Goal: Task Accomplishment & Management: Use online tool/utility

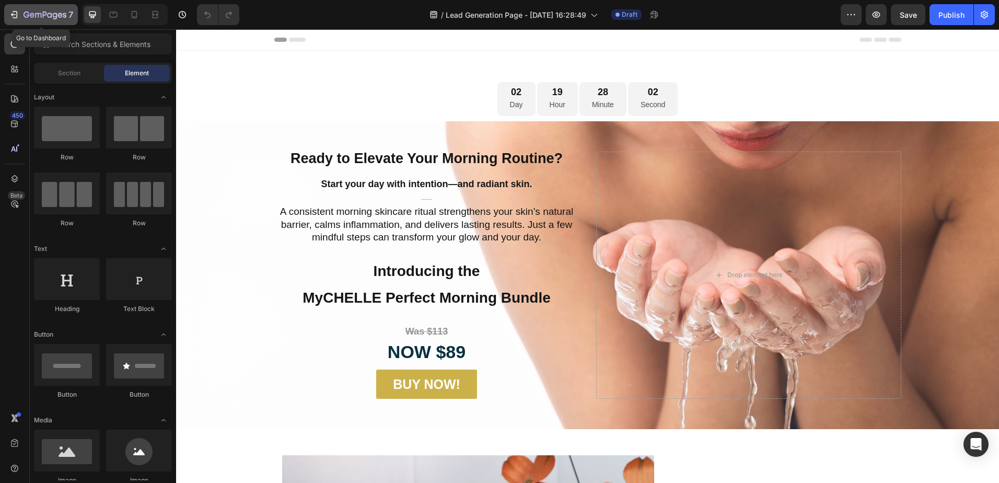
click at [20, 15] on div "7" at bounding box center [41, 14] width 64 height 13
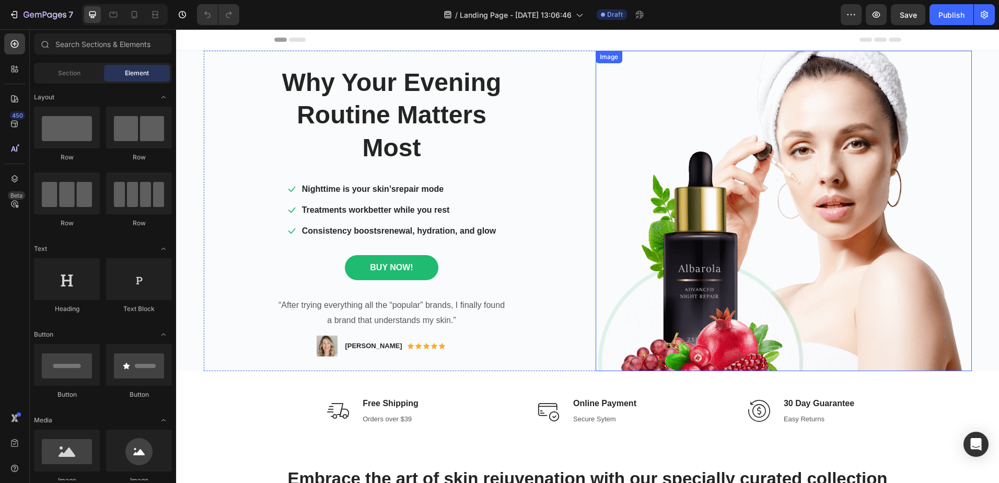
click at [784, 220] on img at bounding box center [784, 211] width 376 height 320
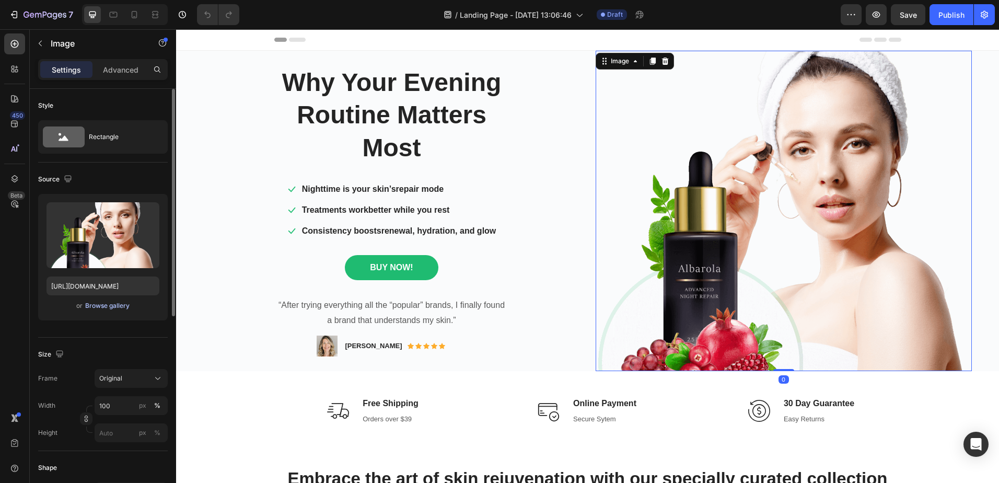
click at [111, 309] on div "Browse gallery" at bounding box center [107, 305] width 44 height 9
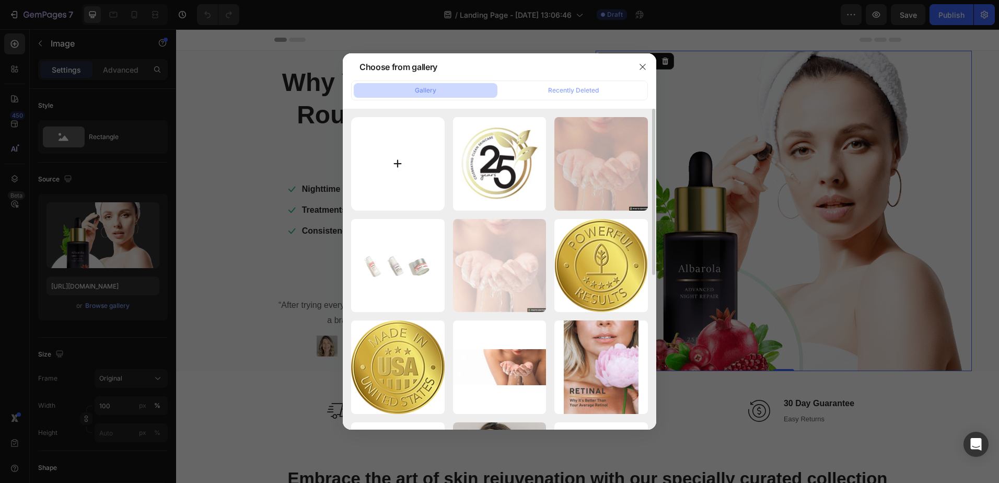
click at [394, 168] on input "file" at bounding box center [398, 164] width 94 height 94
type input "C:\fakepath\Canva design.jpg"
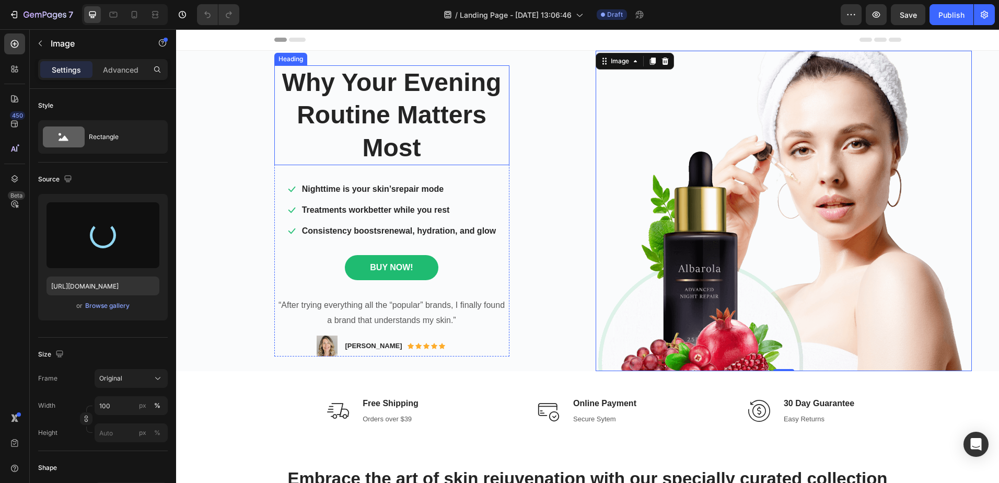
type input "[URL][DOMAIN_NAME]"
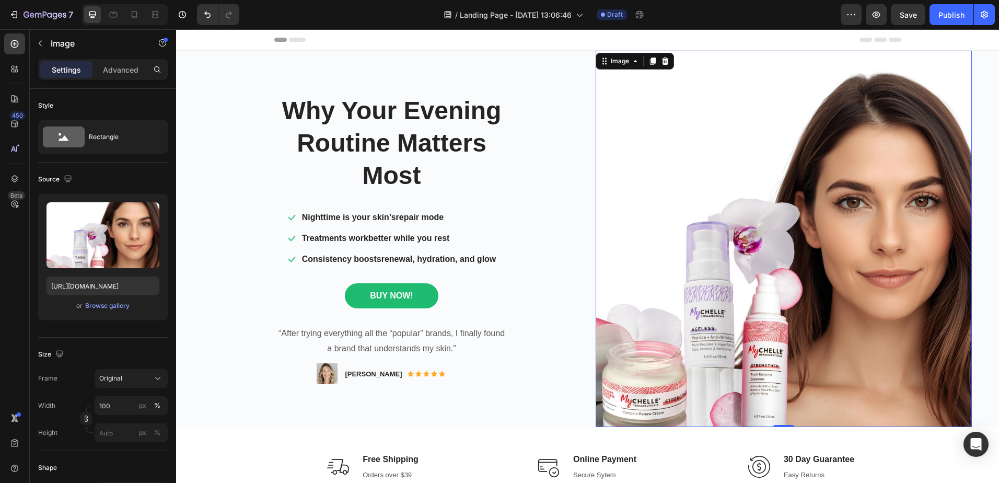
click at [810, 192] on img at bounding box center [784, 239] width 376 height 376
click at [162, 379] on icon at bounding box center [158, 378] width 10 height 10
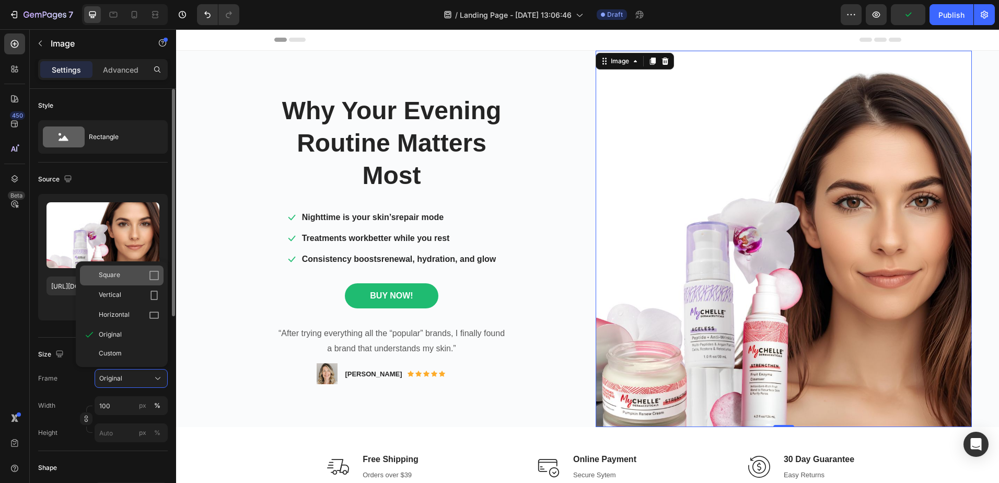
click at [155, 277] on icon at bounding box center [154, 275] width 10 height 10
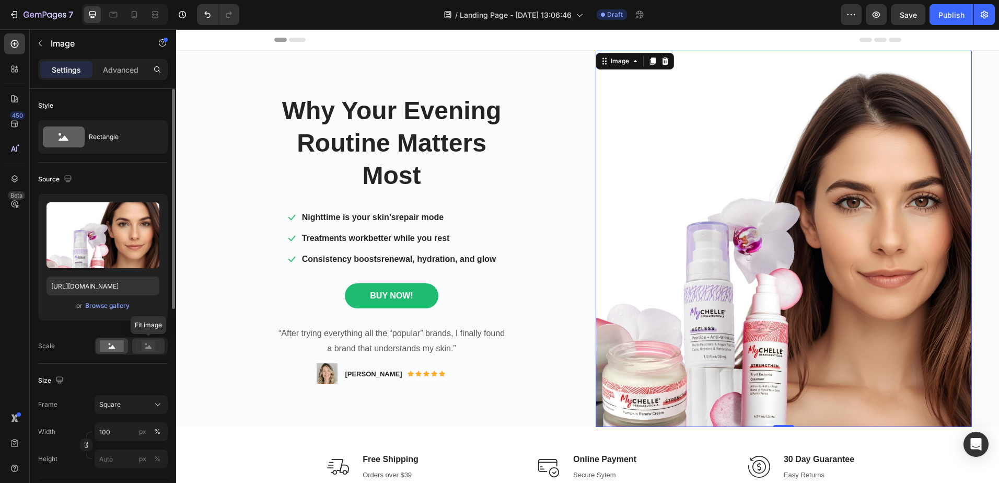
click at [146, 346] on rect at bounding box center [149, 346] width 14 height 10
click at [118, 349] on rect at bounding box center [112, 345] width 24 height 11
click at [153, 349] on rect at bounding box center [149, 346] width 14 height 10
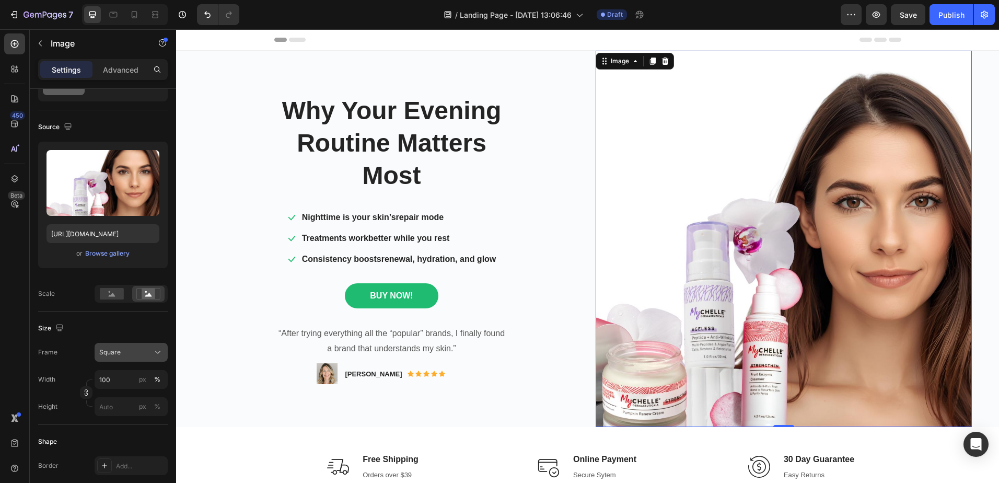
click at [159, 352] on icon at bounding box center [158, 352] width 10 height 10
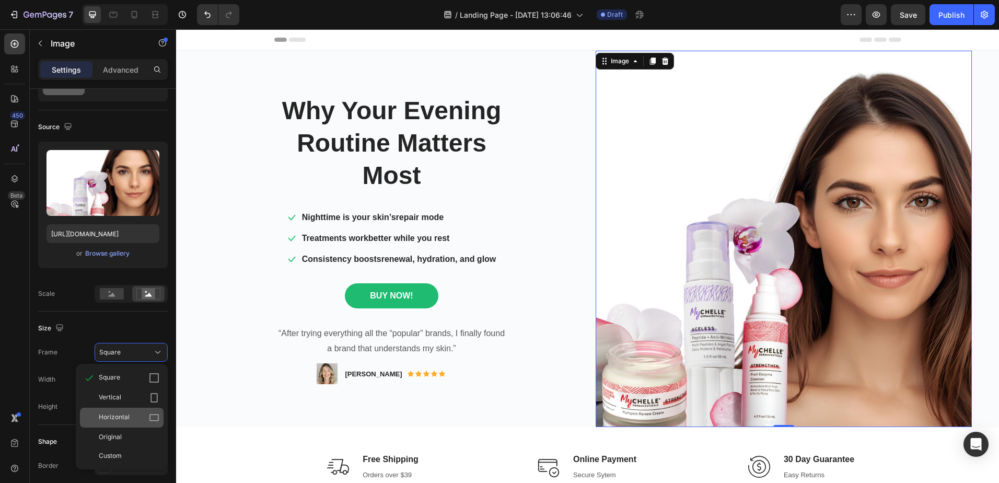
click at [154, 414] on icon at bounding box center [153, 417] width 9 height 7
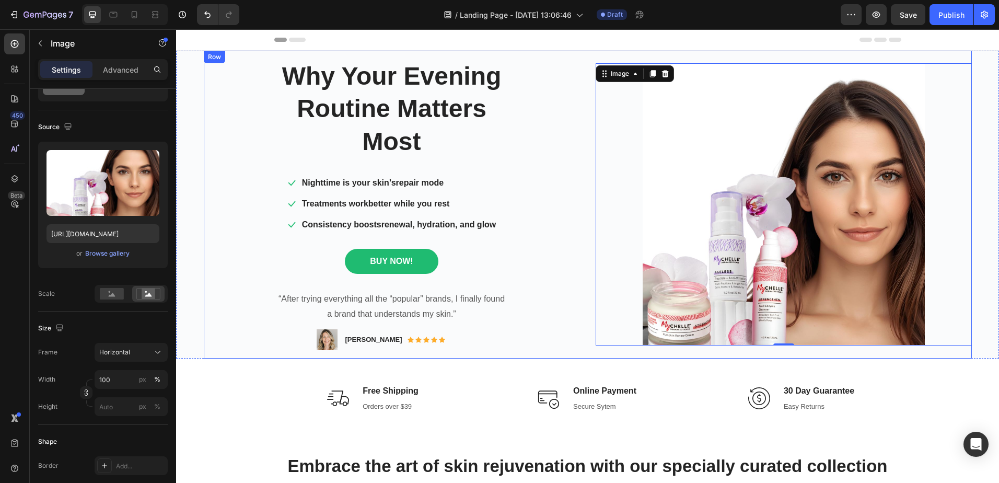
click at [213, 201] on div "Why Your Evening Routine Matters Most Heading Icon Nighttime is your skin’s rep…" at bounding box center [392, 205] width 376 height 308
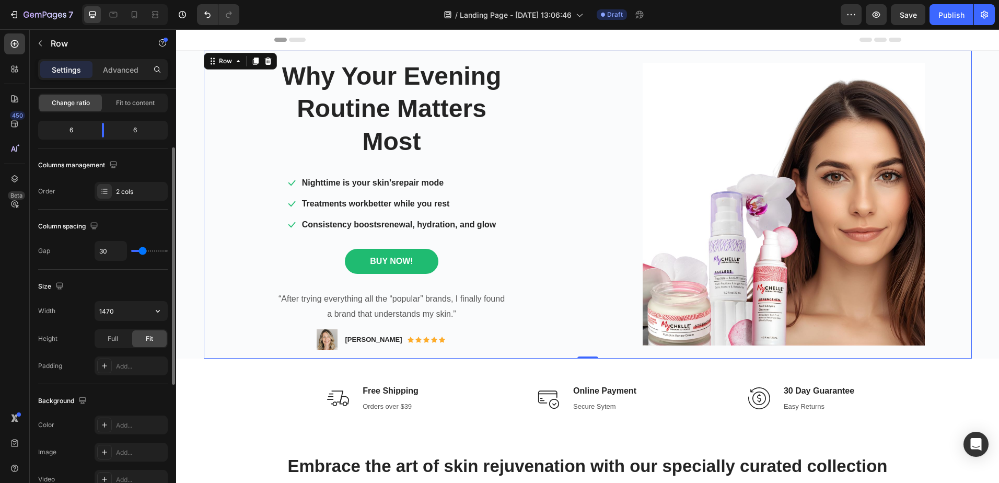
scroll to position [0, 0]
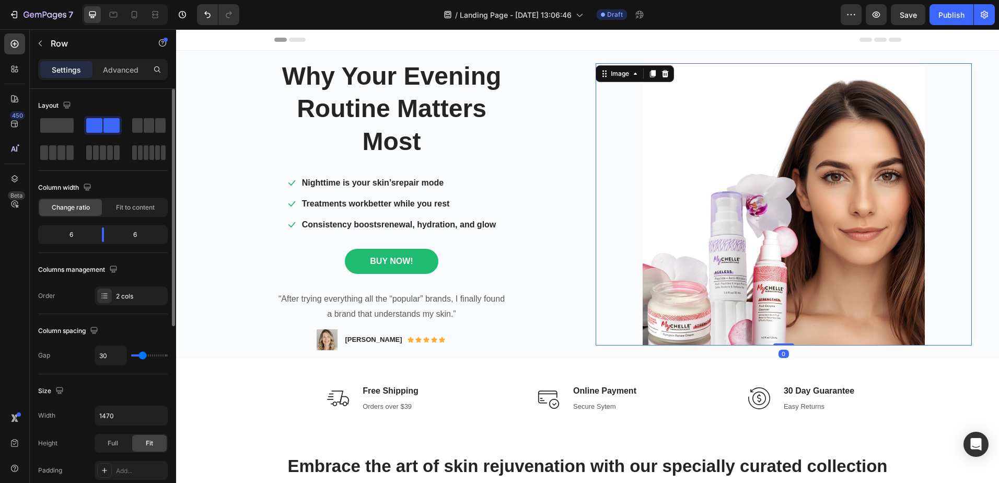
click at [763, 243] on img at bounding box center [784, 204] width 376 height 282
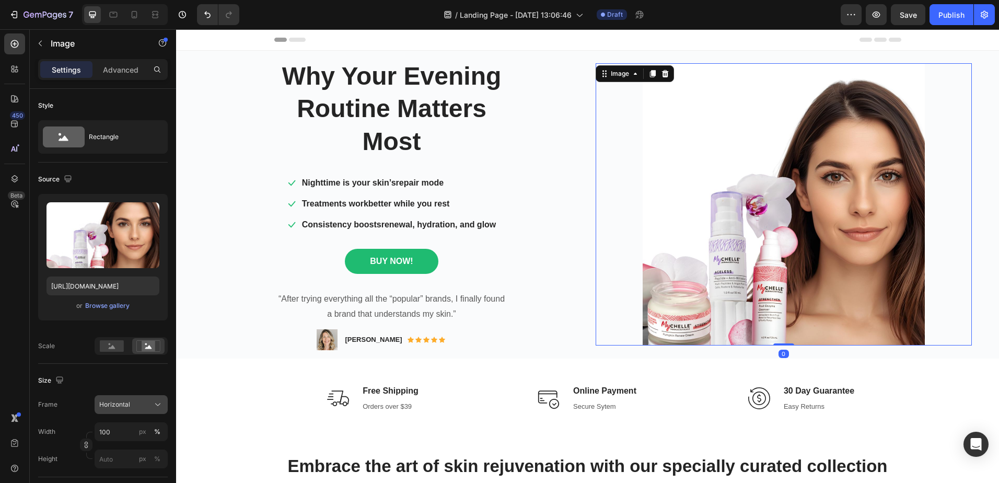
click at [156, 409] on icon at bounding box center [158, 404] width 10 height 10
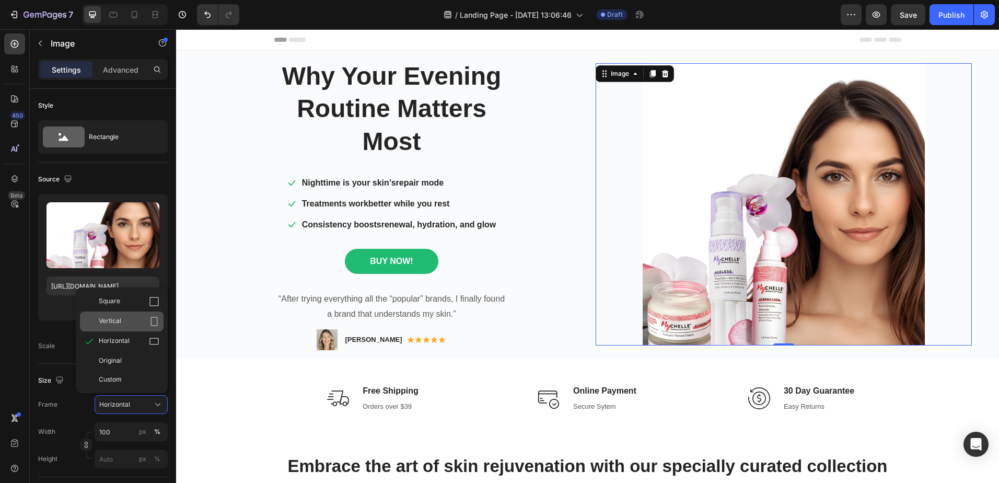
click at [153, 319] on icon at bounding box center [154, 321] width 10 height 10
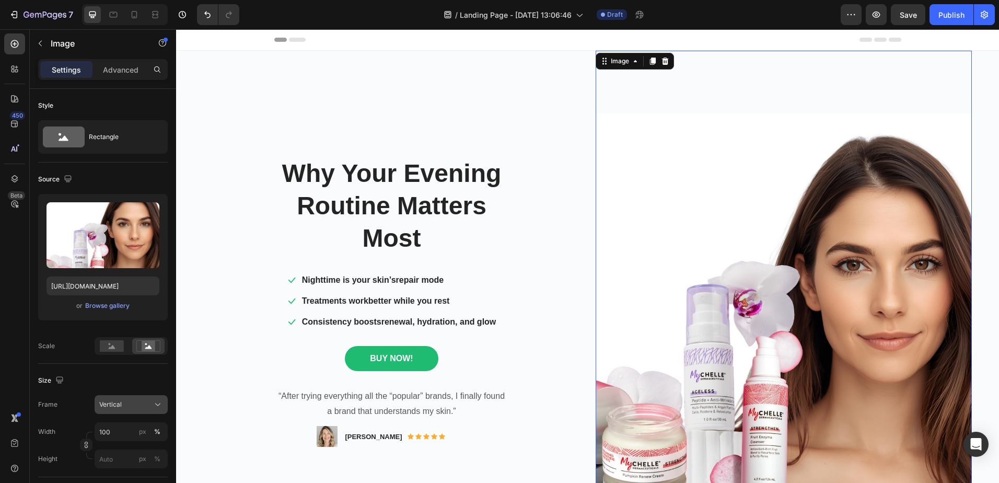
click at [153, 406] on icon at bounding box center [158, 404] width 10 height 10
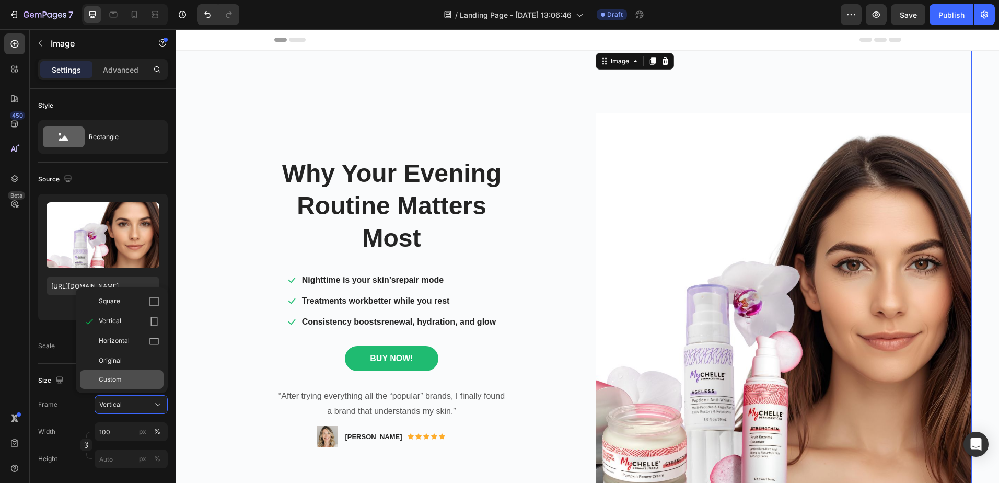
click at [120, 378] on span "Custom" at bounding box center [110, 379] width 23 height 9
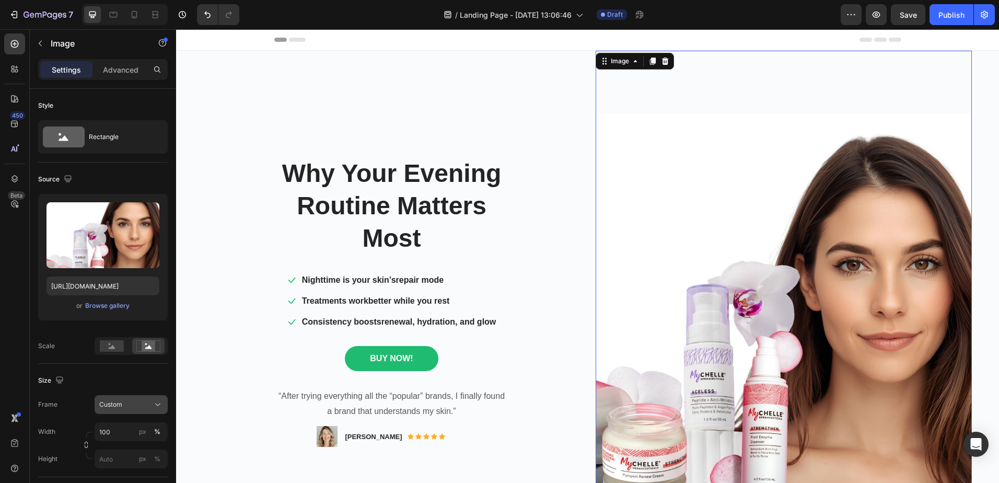
click at [156, 404] on icon at bounding box center [158, 404] width 10 height 10
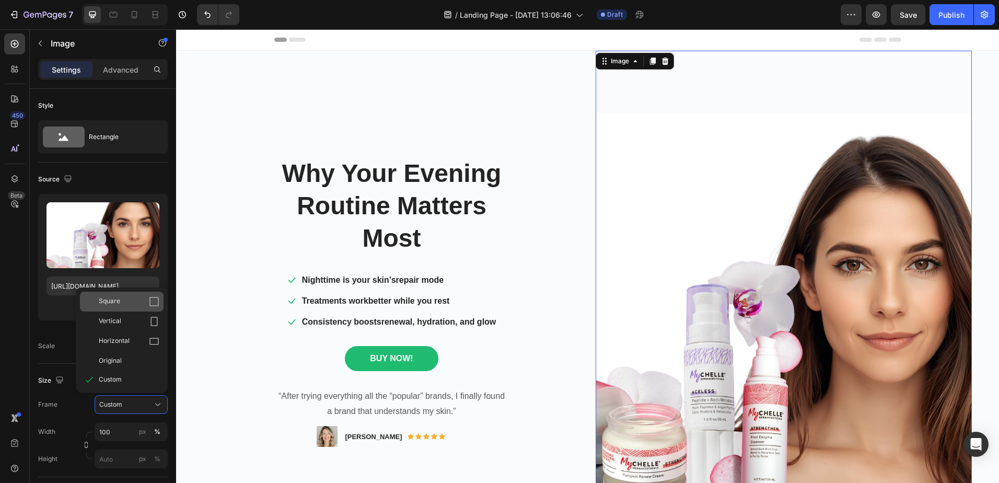
click at [155, 300] on icon at bounding box center [154, 301] width 10 height 10
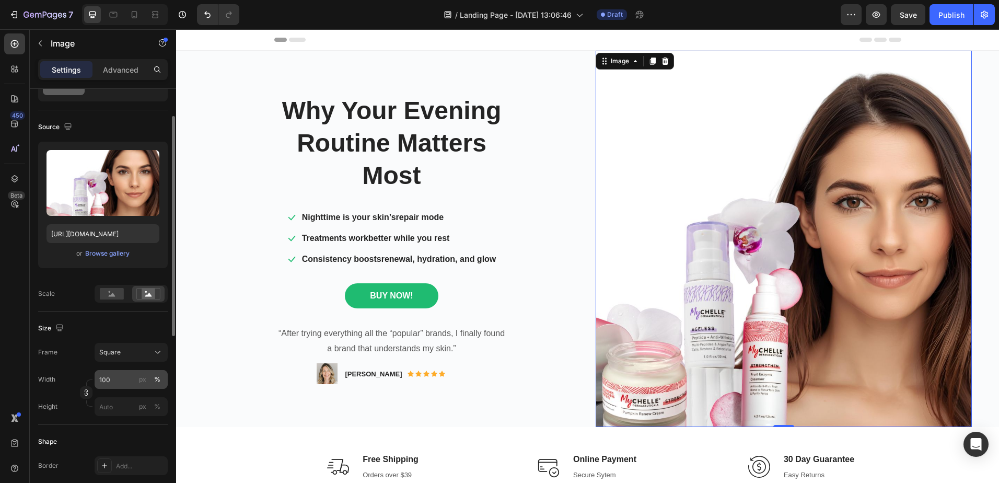
scroll to position [104, 0]
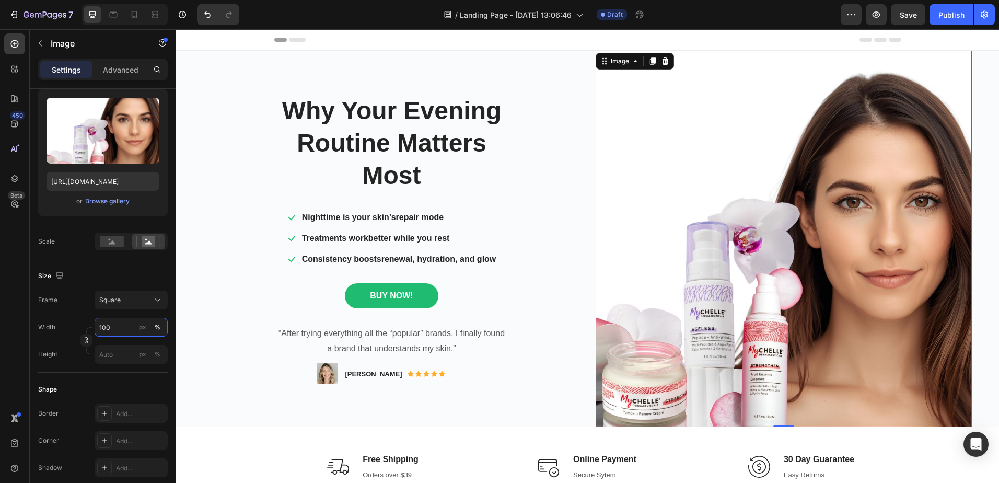
click at [104, 326] on input "100" at bounding box center [131, 327] width 73 height 19
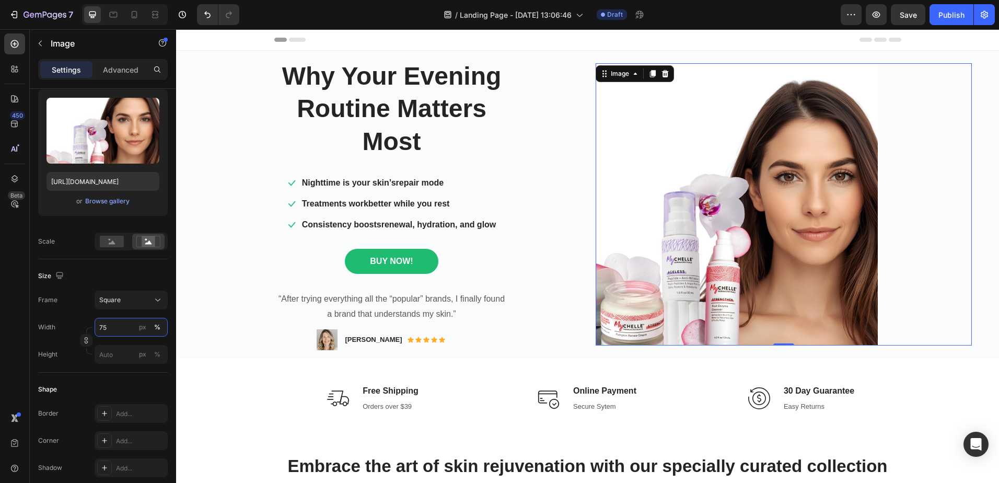
click at [103, 327] on input "75" at bounding box center [131, 327] width 73 height 19
click at [103, 328] on input "75" at bounding box center [131, 327] width 73 height 19
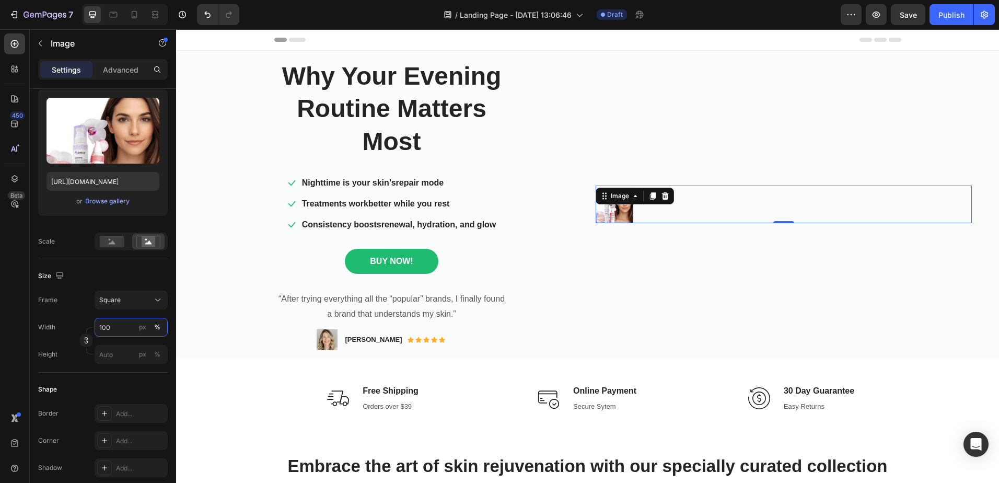
type input "1000"
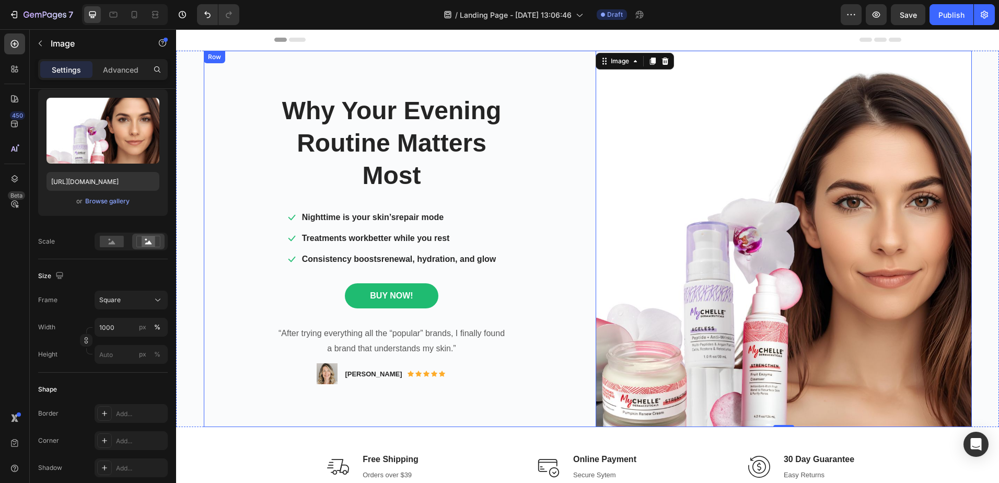
click at [214, 330] on div "Why Your Evening Routine Matters Most Heading Icon Nighttime is your skin’s rep…" at bounding box center [392, 239] width 376 height 376
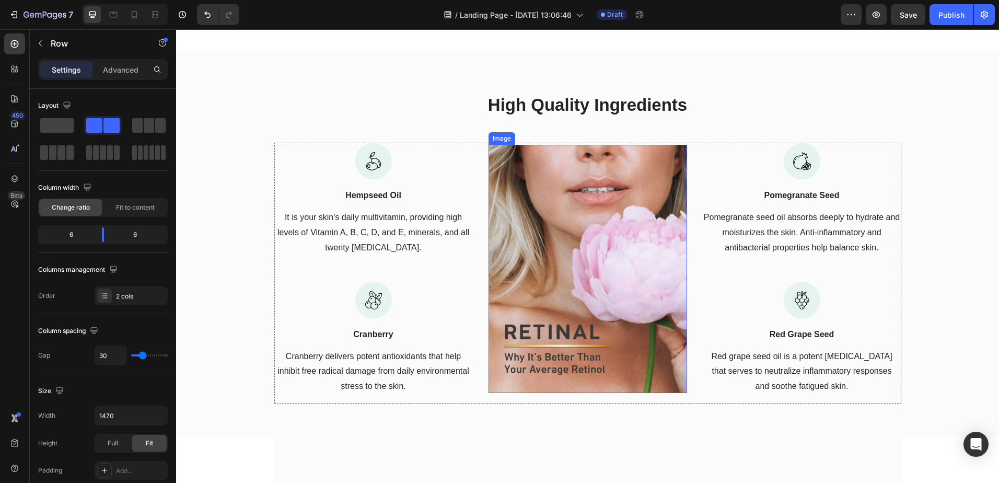
scroll to position [1410, 0]
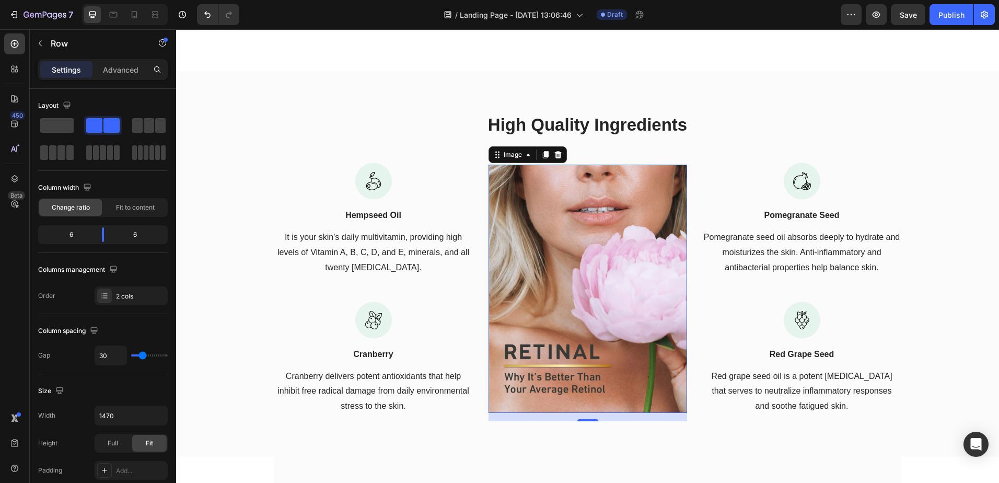
click at [588, 272] on img at bounding box center [587, 289] width 199 height 248
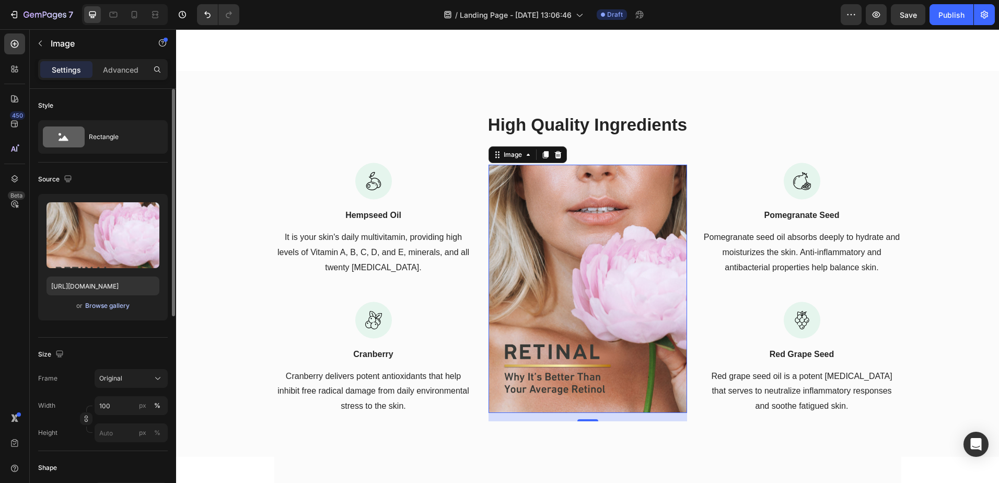
click at [105, 306] on div "Browse gallery" at bounding box center [107, 305] width 44 height 9
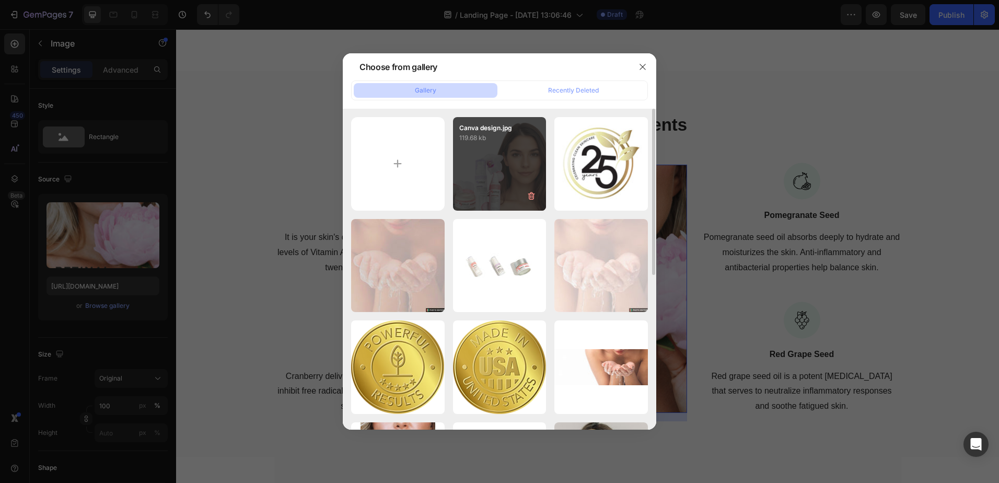
click at [494, 177] on div "Canva design.jpg 119.68 kb" at bounding box center [500, 164] width 94 height 94
type input "[URL][DOMAIN_NAME]"
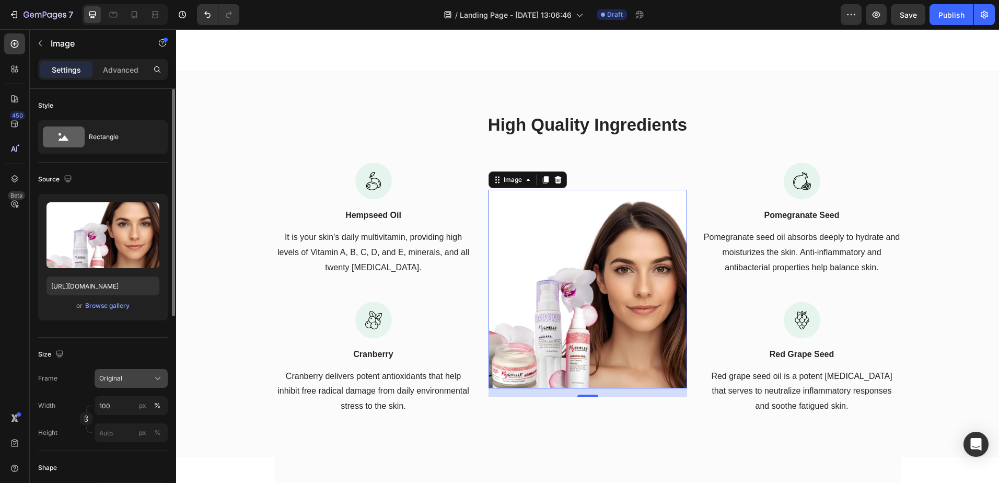
click at [157, 374] on icon at bounding box center [158, 378] width 10 height 10
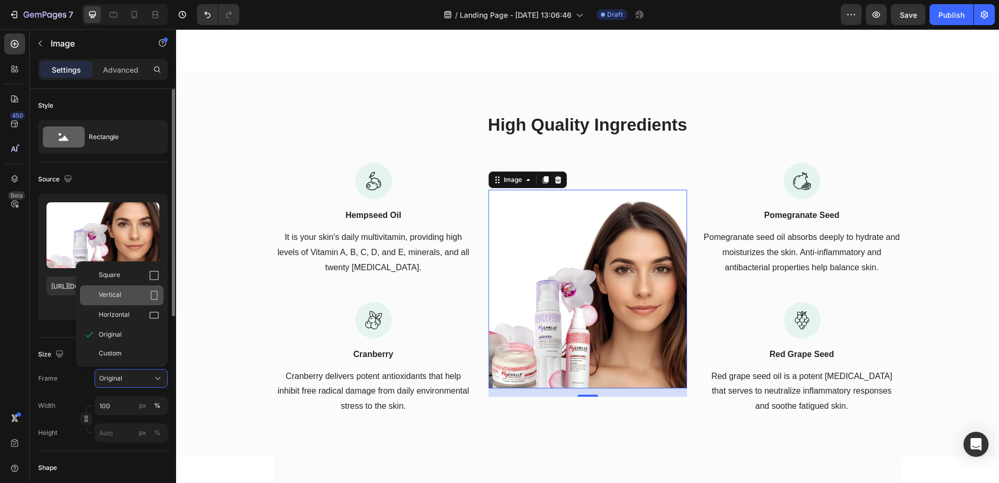
click at [152, 296] on icon at bounding box center [154, 295] width 10 height 10
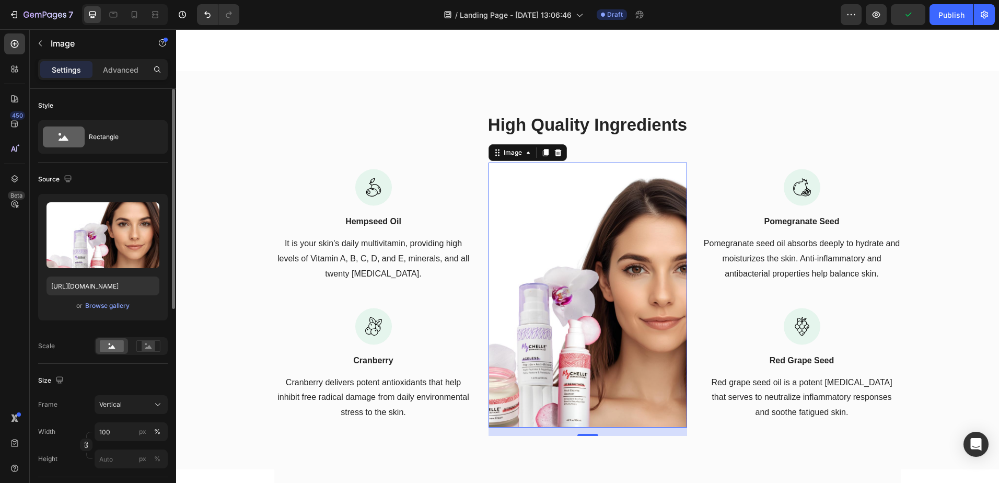
click at [544, 357] on img at bounding box center [587, 294] width 199 height 265
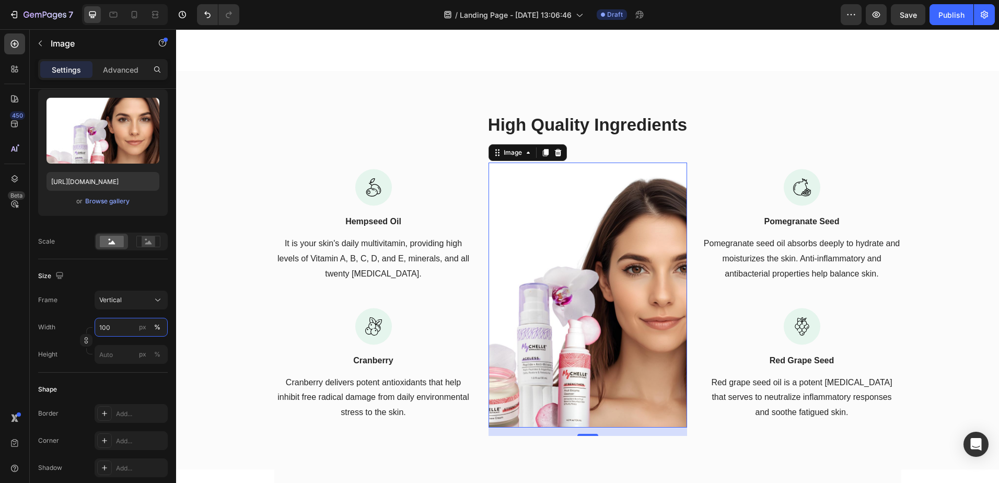
click at [109, 327] on input "100" at bounding box center [131, 327] width 73 height 19
type input "125"
click at [590, 335] on img at bounding box center [587, 294] width 199 height 265
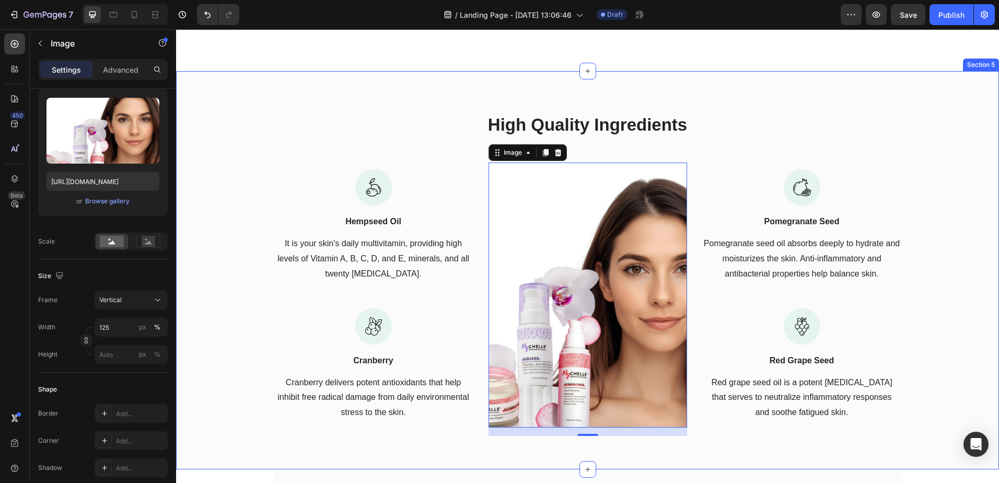
click at [911, 343] on div "High Quality Ingredients Heading Row Image Hempseed Oil Text block It is your s…" at bounding box center [587, 278] width 807 height 331
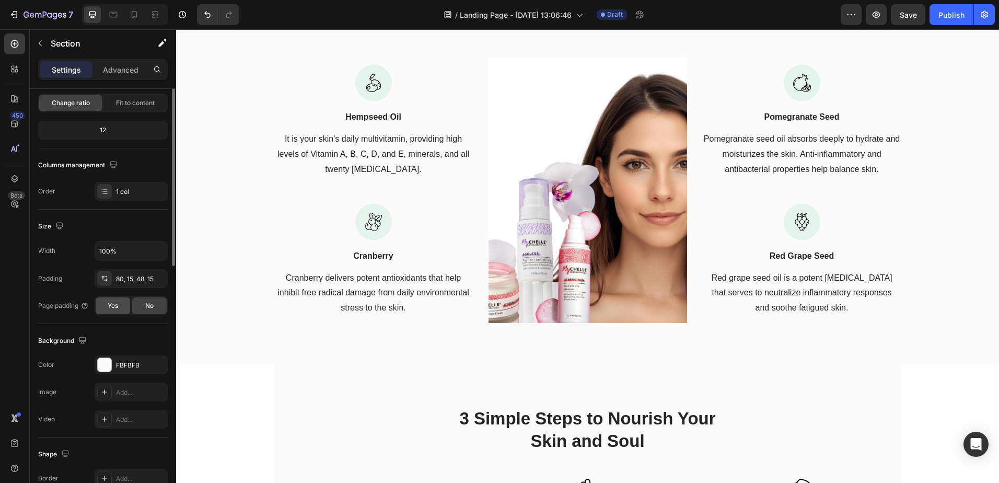
scroll to position [0, 0]
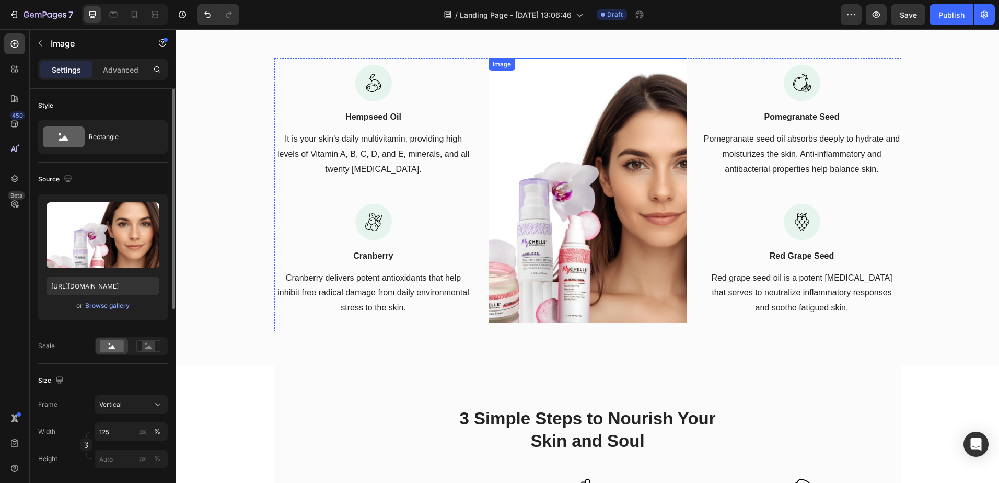
click at [559, 238] on img at bounding box center [587, 190] width 199 height 265
click at [100, 307] on div "Browse gallery" at bounding box center [107, 305] width 44 height 9
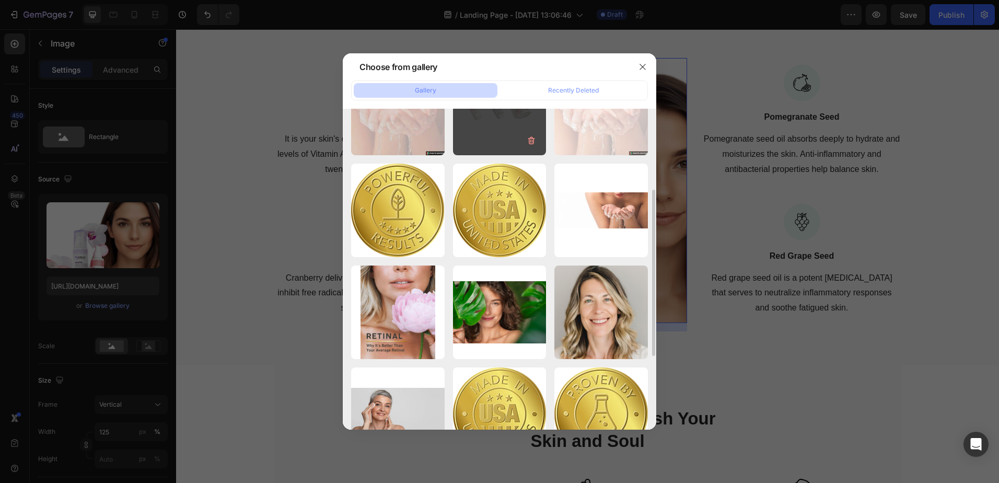
scroll to position [209, 0]
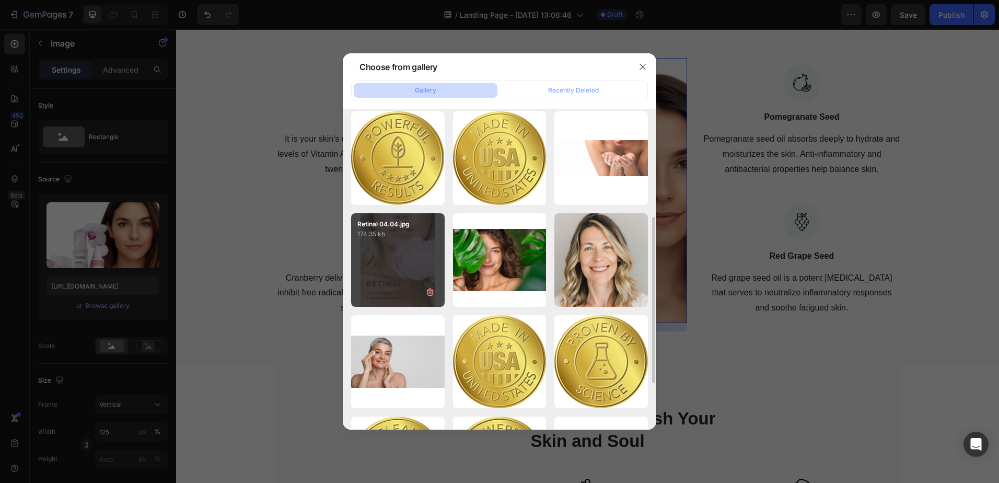
click at [407, 264] on div "Retinal 04.04.jpg 174.35 kb" at bounding box center [398, 260] width 94 height 94
type input "[URL][DOMAIN_NAME]"
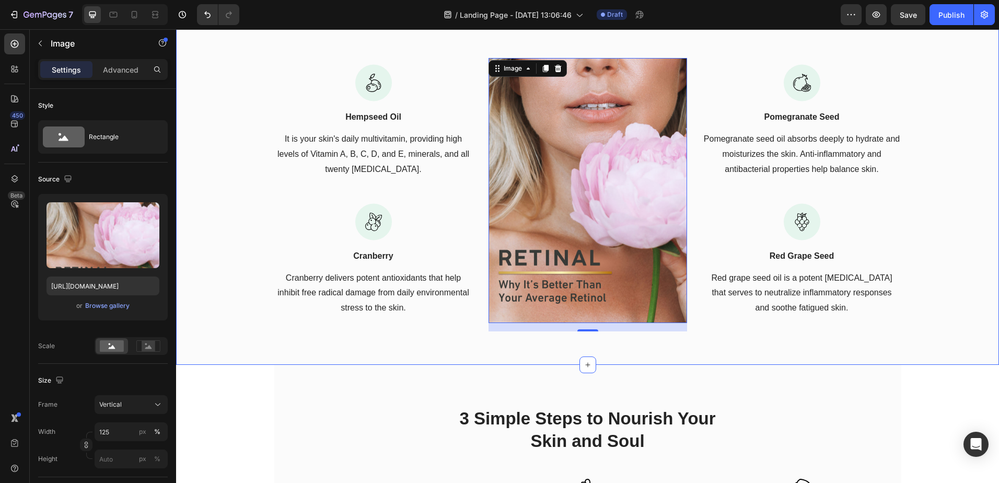
click at [209, 94] on div "High Quality Ingredients Heading Row Image Hempseed Oil Text block It is your s…" at bounding box center [587, 173] width 807 height 331
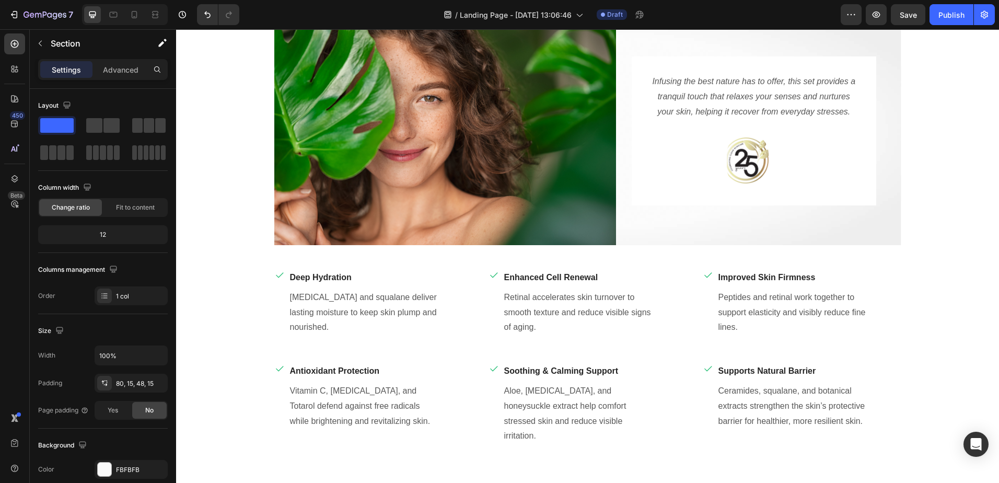
scroll to position [581, 0]
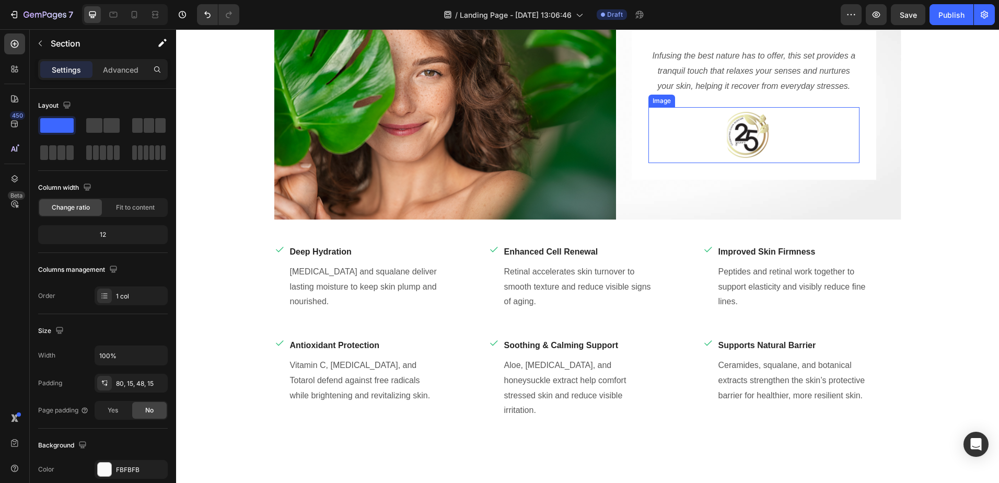
click at [742, 137] on img at bounding box center [748, 135] width 42 height 56
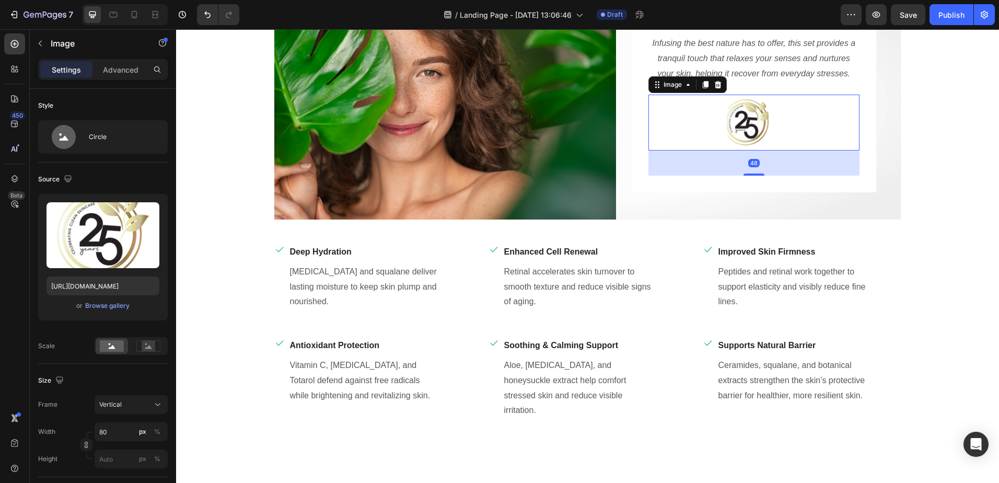
drag, startPoint x: 752, startPoint y: 162, endPoint x: 750, endPoint y: 188, distance: 25.2
click at [750, 188] on div "Infusing the best nature has to offer, this set provides a tranquil touch that …" at bounding box center [754, 105] width 244 height 174
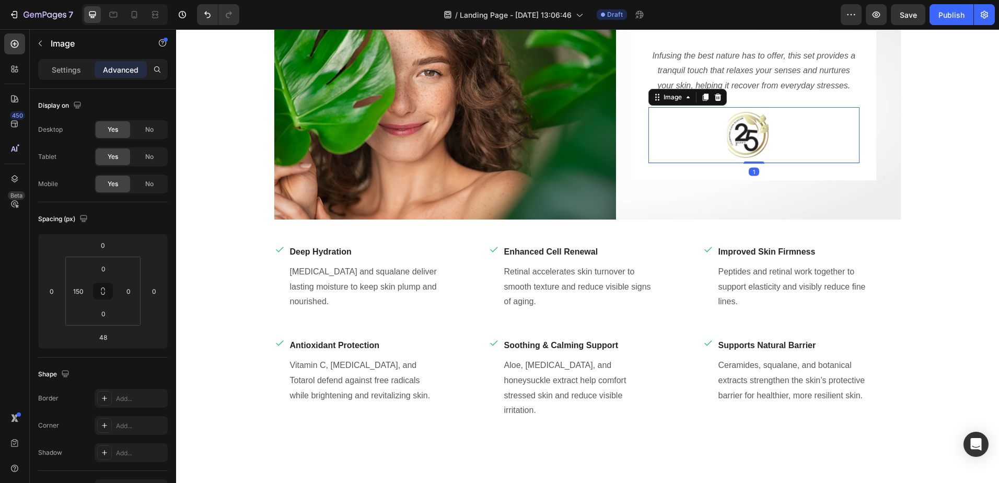
drag, startPoint x: 749, startPoint y: 174, endPoint x: 751, endPoint y: 150, distance: 24.6
click at [751, 150] on div "Image 1" at bounding box center [753, 135] width 211 height 56
type input "1"
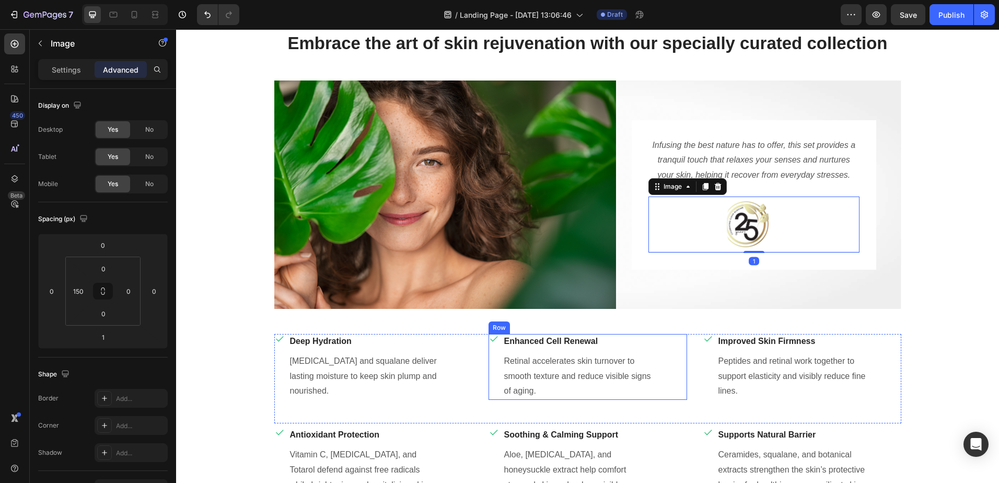
scroll to position [476, 0]
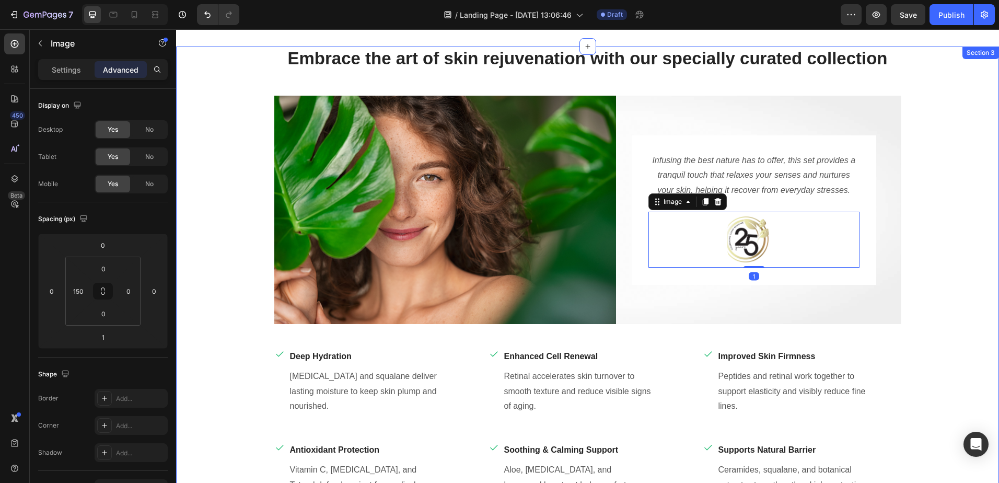
click at [936, 231] on div "Embrace the art of skin rejuvenation with our specially curated collection Head…" at bounding box center [587, 293] width 807 height 494
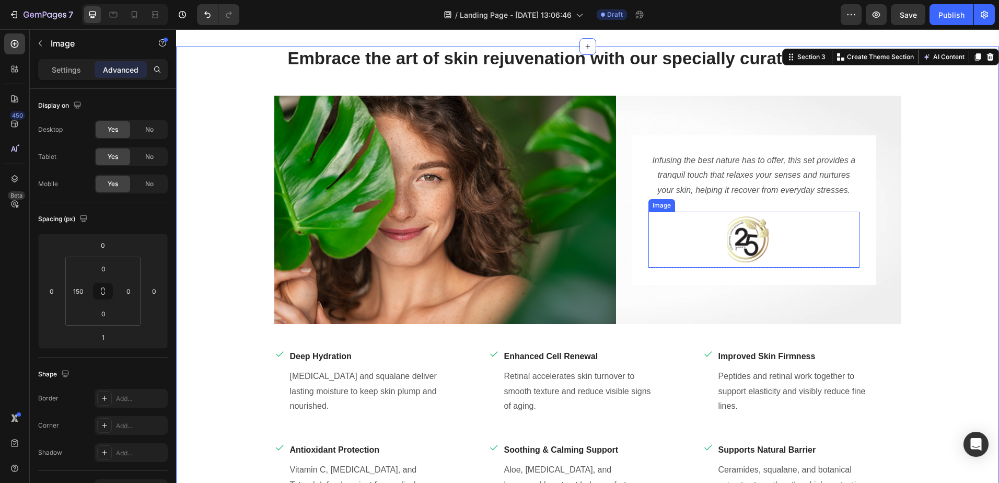
click at [741, 235] on img at bounding box center [748, 240] width 42 height 56
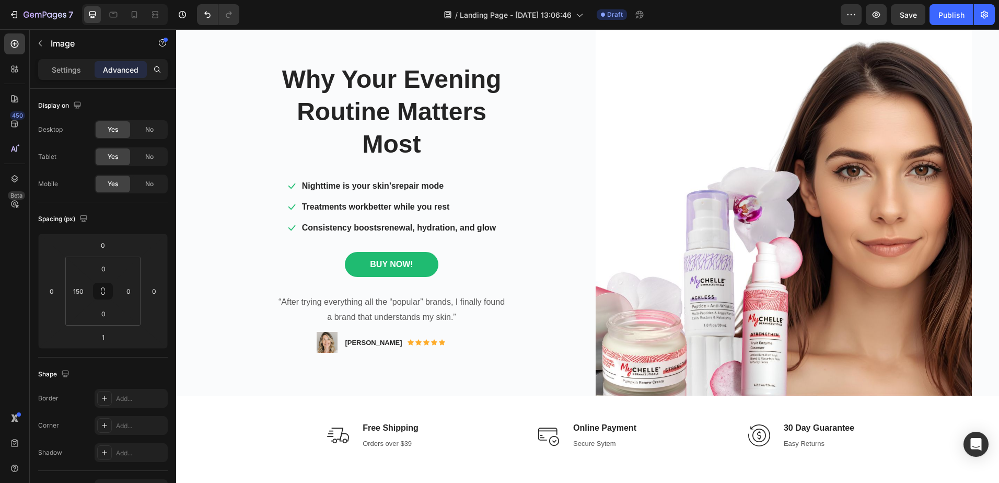
scroll to position [0, 0]
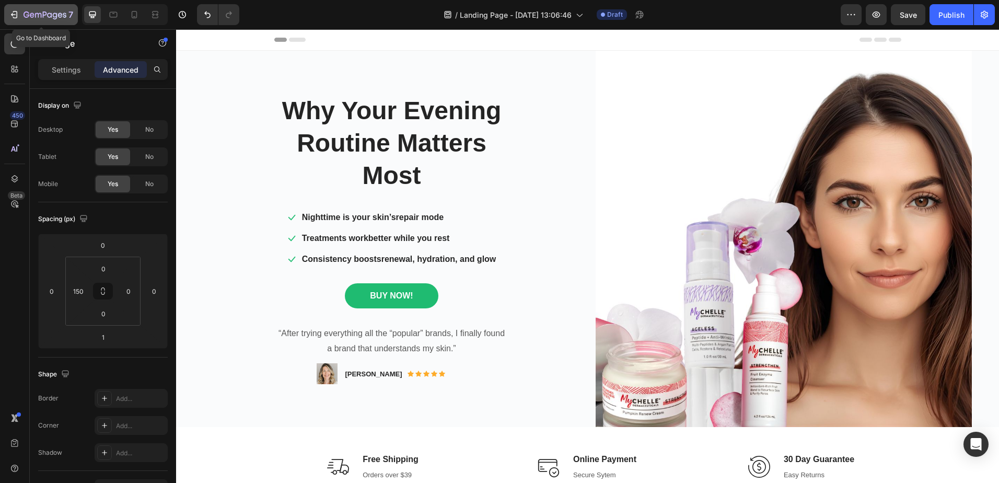
click at [15, 16] on icon "button" at bounding box center [14, 14] width 10 height 10
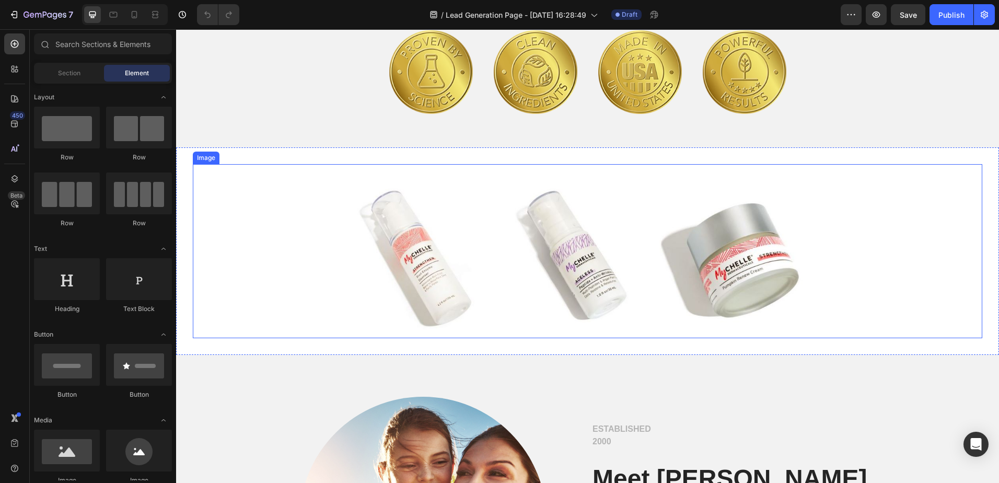
scroll to position [1045, 0]
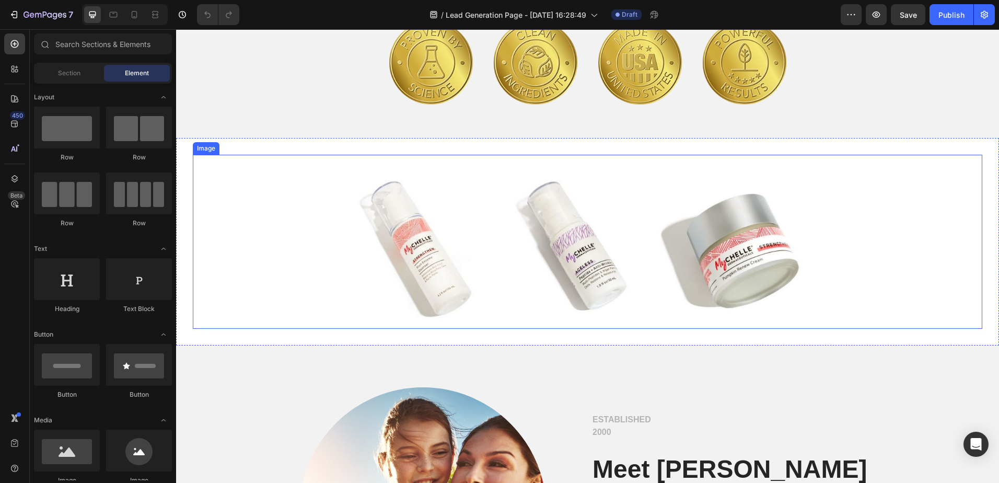
click at [452, 227] on img at bounding box center [588, 241] width 632 height 173
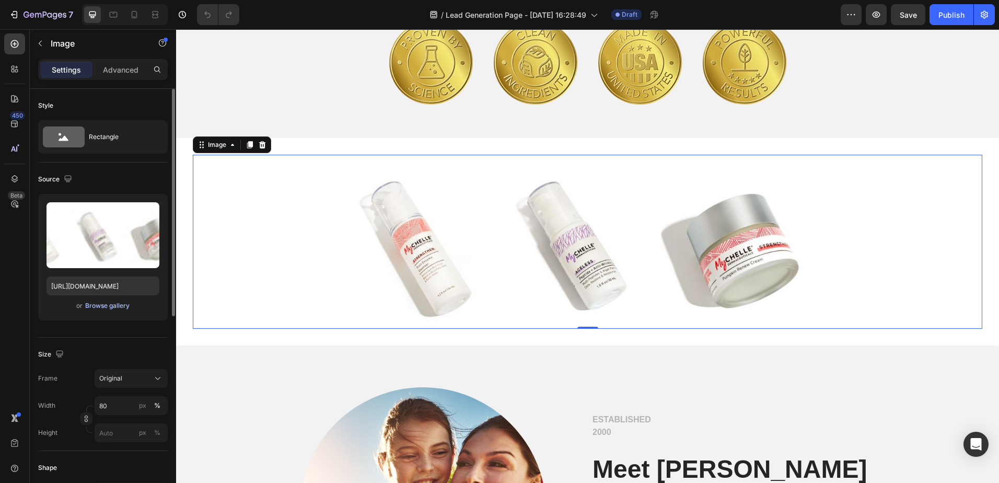
click at [101, 305] on div "Browse gallery" at bounding box center [107, 305] width 44 height 9
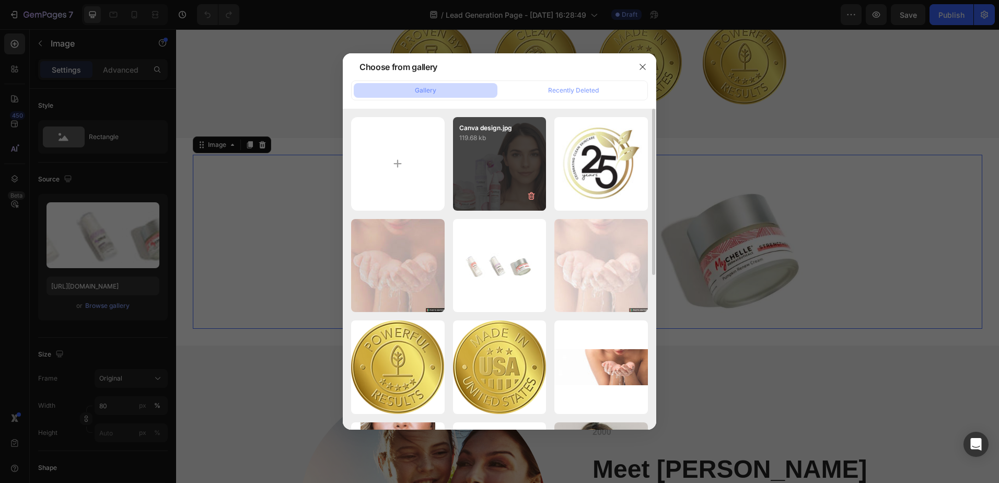
click at [496, 171] on div "Canva design.jpg 119.68 kb" at bounding box center [500, 164] width 94 height 94
type input "[URL][DOMAIN_NAME]"
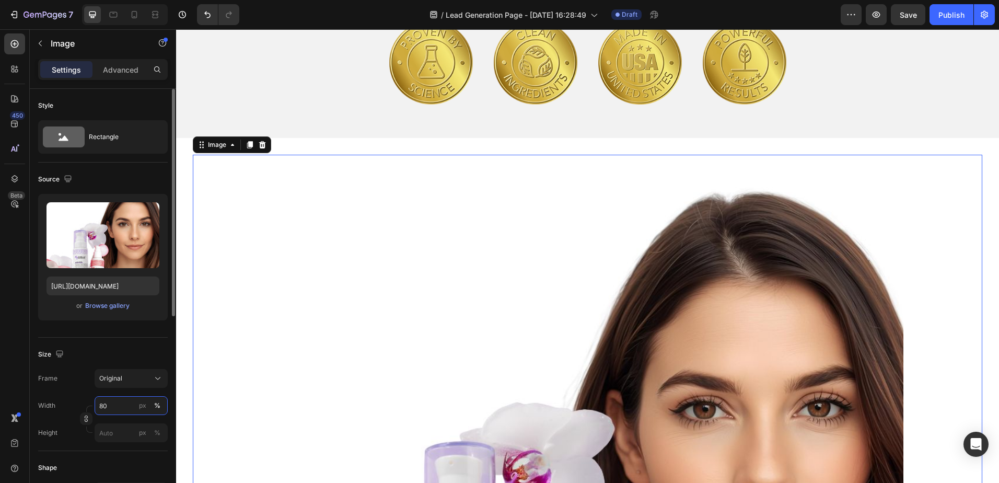
click at [102, 405] on input "80" at bounding box center [131, 405] width 73 height 19
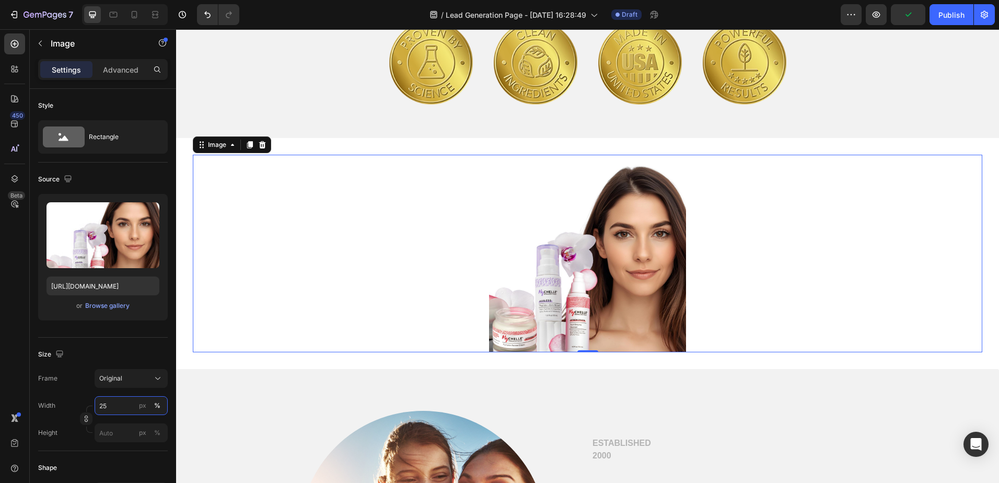
type input "25"
click at [274, 331] on div at bounding box center [587, 253] width 789 height 197
click at [830, 104] on div "Image Image Image Image Row" at bounding box center [587, 63] width 627 height 84
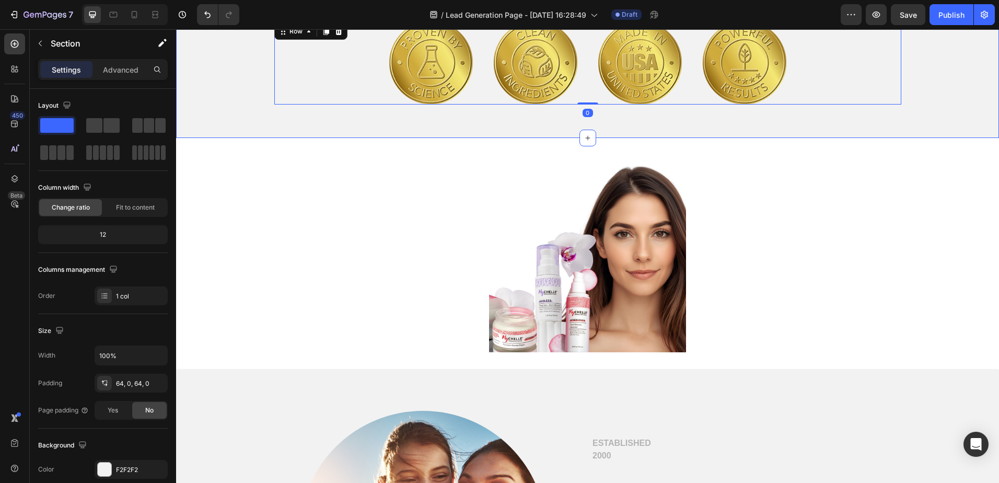
click at [869, 122] on div "Image Image Image Image Row 0 Section 5" at bounding box center [587, 62] width 823 height 151
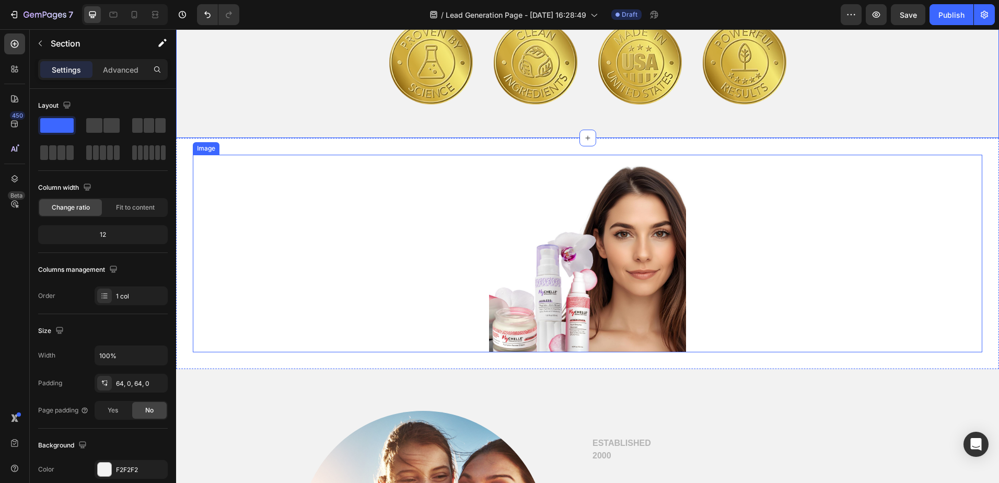
click at [651, 248] on img at bounding box center [587, 253] width 197 height 197
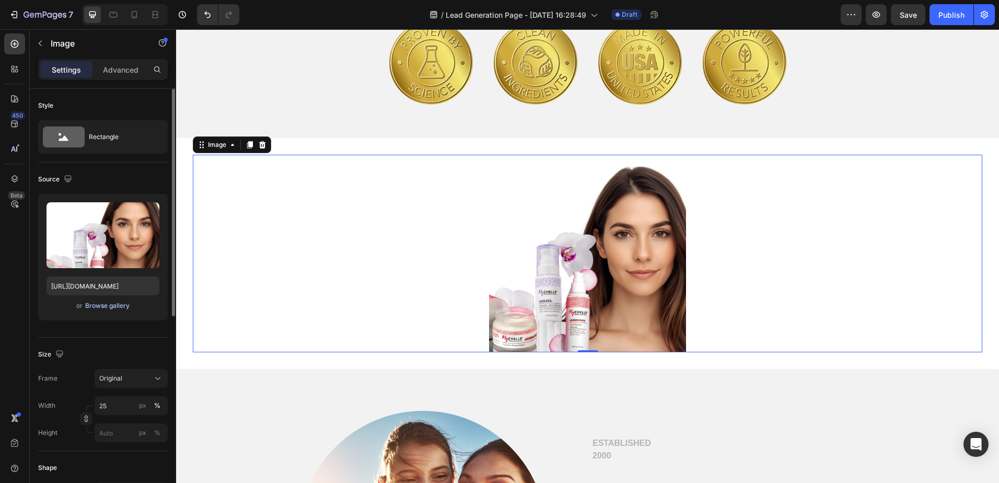
click at [102, 307] on div "Browse gallery" at bounding box center [107, 305] width 44 height 9
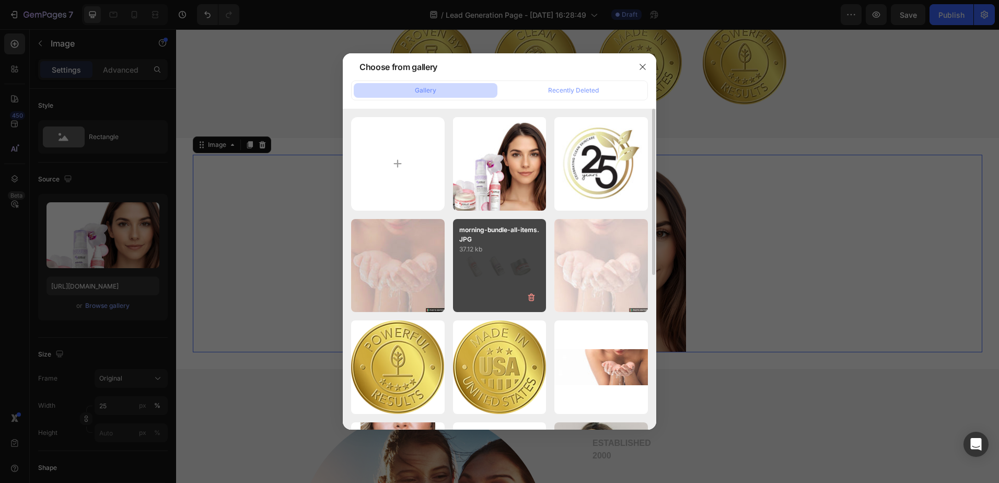
click at [488, 270] on div "morning-bundle-all-items.JPG 37.12 kb" at bounding box center [500, 266] width 94 height 94
type input "https://cdn.shopify.com/s/files/1/2537/6576/files/gempages_579503092521763609-8…"
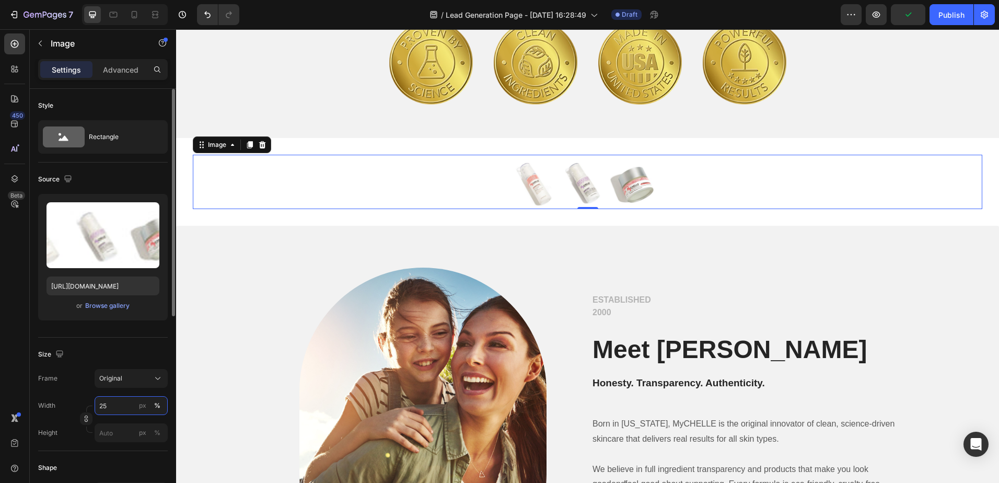
click at [101, 404] on input "25" at bounding box center [131, 405] width 73 height 19
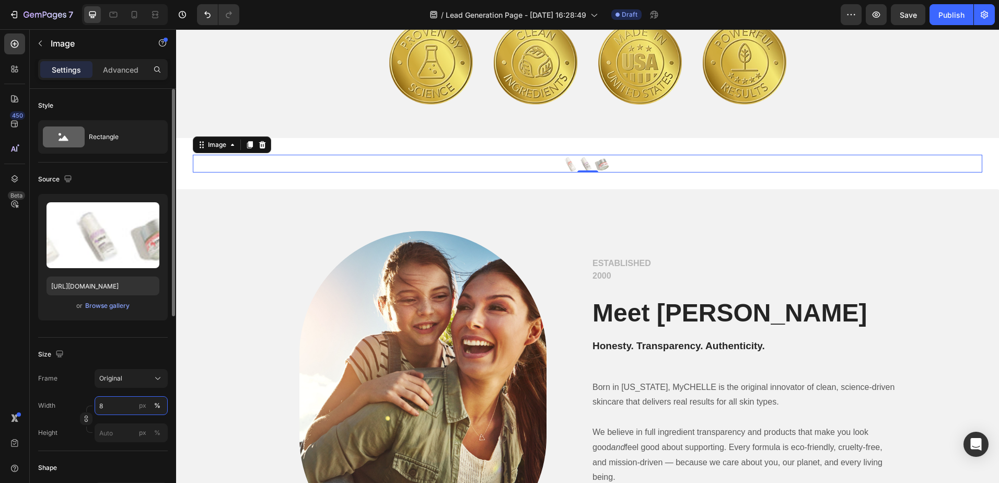
type input "80"
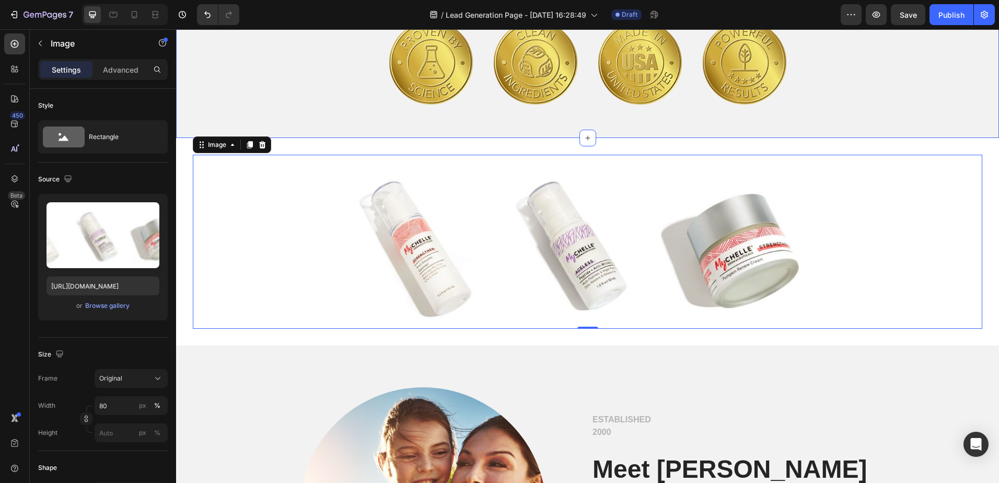
click at [322, 121] on div "Image Image Image Image Row Section 5" at bounding box center [587, 62] width 823 height 151
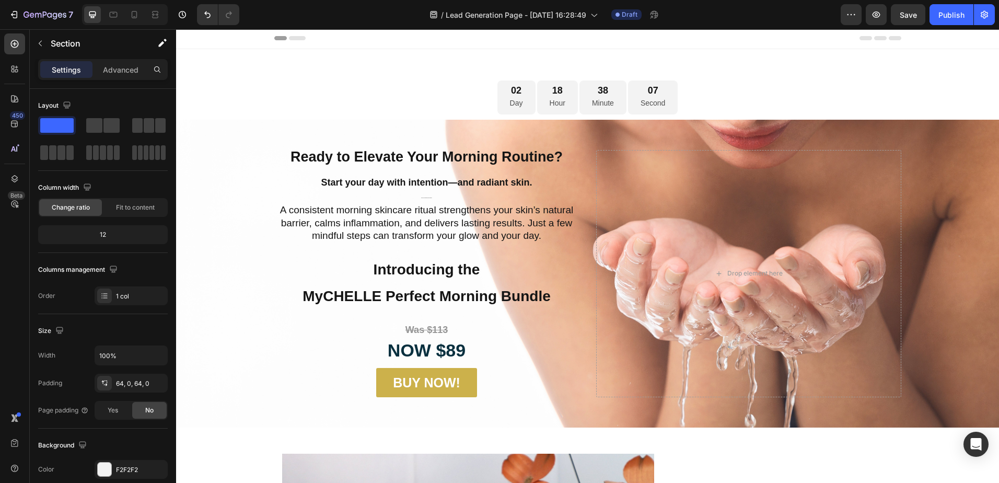
scroll to position [0, 0]
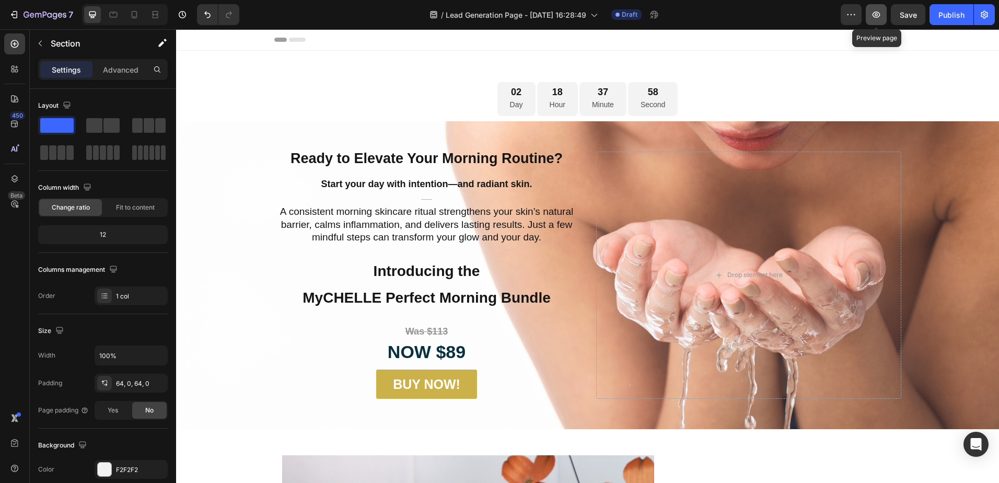
click at [880, 9] on icon "button" at bounding box center [876, 14] width 10 height 10
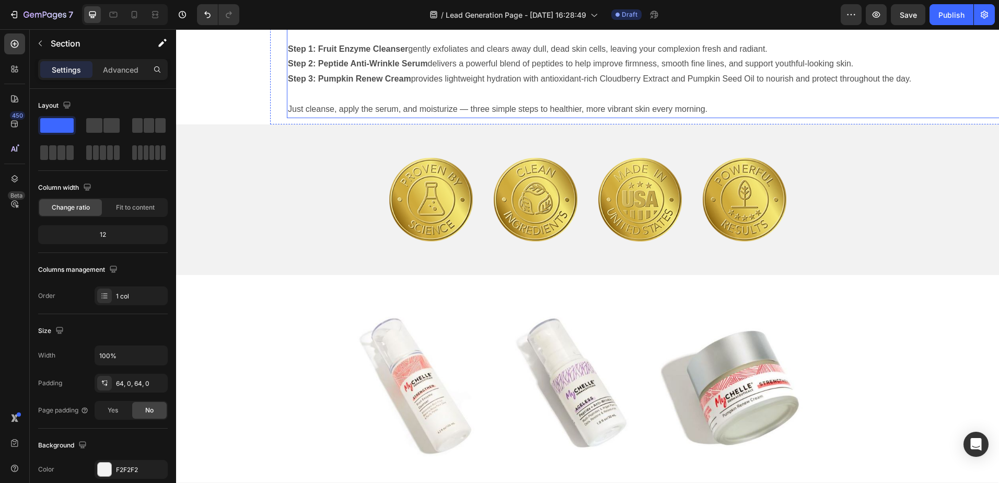
scroll to position [784, 0]
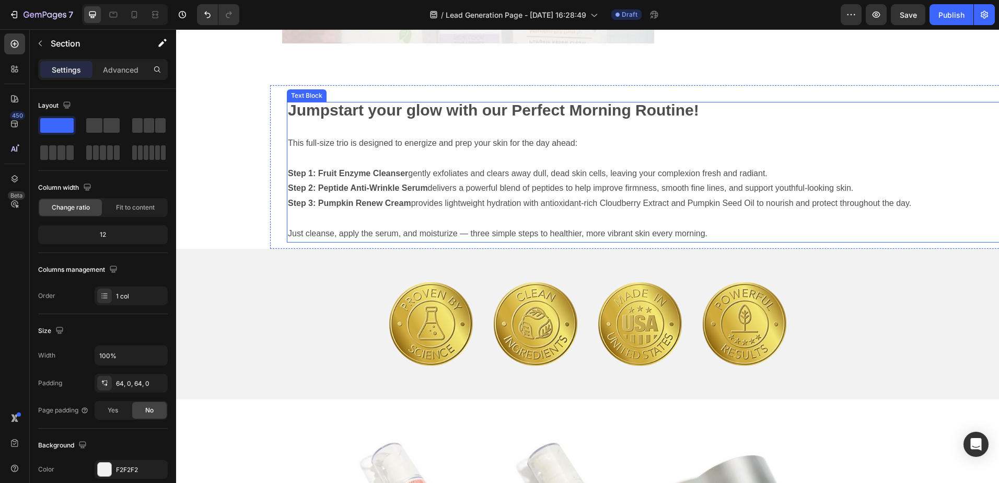
click at [327, 146] on p "This full-size trio is designed to energize and prep your skin for the day ahea…" at bounding box center [652, 136] width 729 height 30
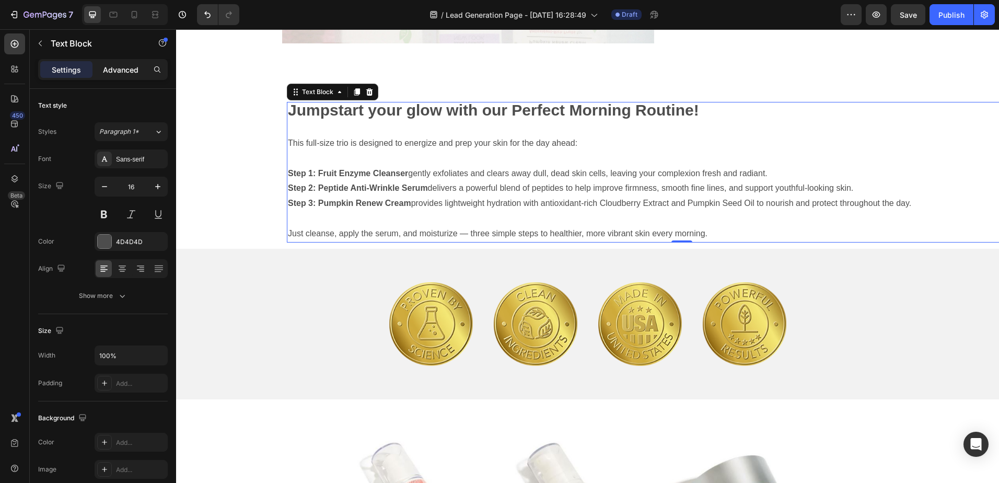
click at [122, 70] on p "Advanced" at bounding box center [121, 69] width 36 height 11
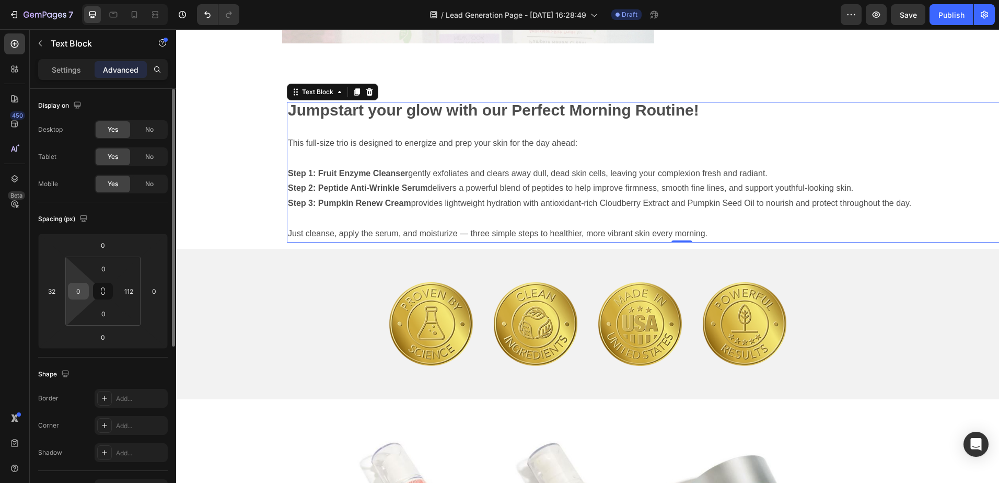
click at [79, 293] on input "0" at bounding box center [79, 291] width 16 height 16
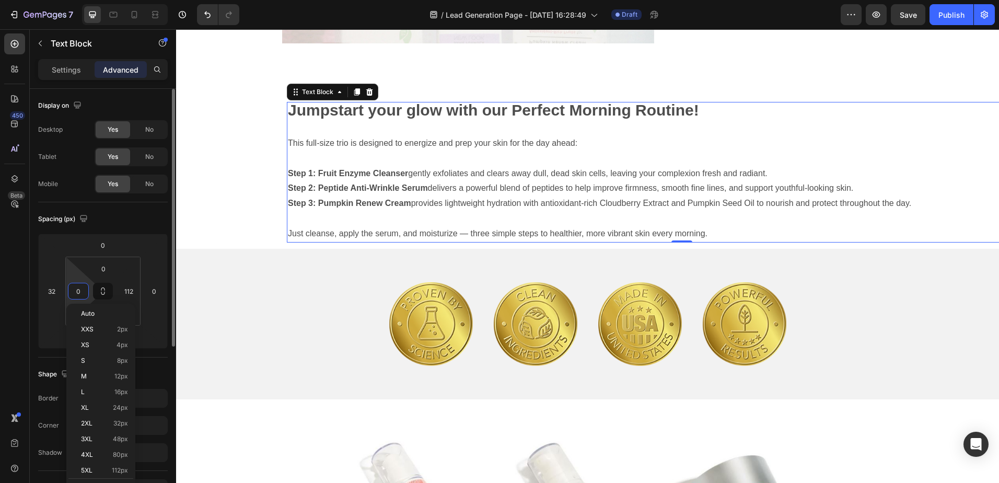
click at [79, 293] on input "0" at bounding box center [79, 291] width 16 height 16
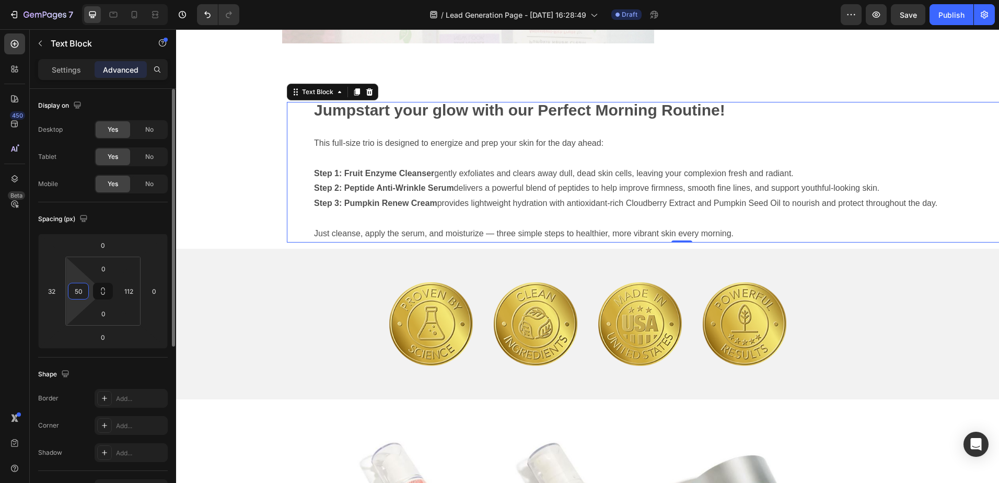
click at [77, 290] on input "50" at bounding box center [79, 291] width 16 height 16
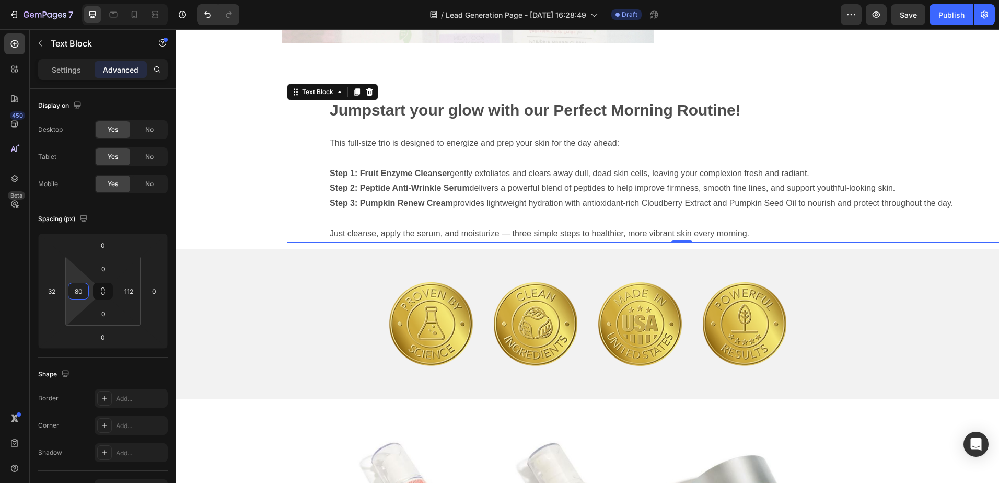
type input "80"
click at [112, 15] on icon at bounding box center [113, 14] width 10 height 10
type input "80"
type input "0"
type input "24"
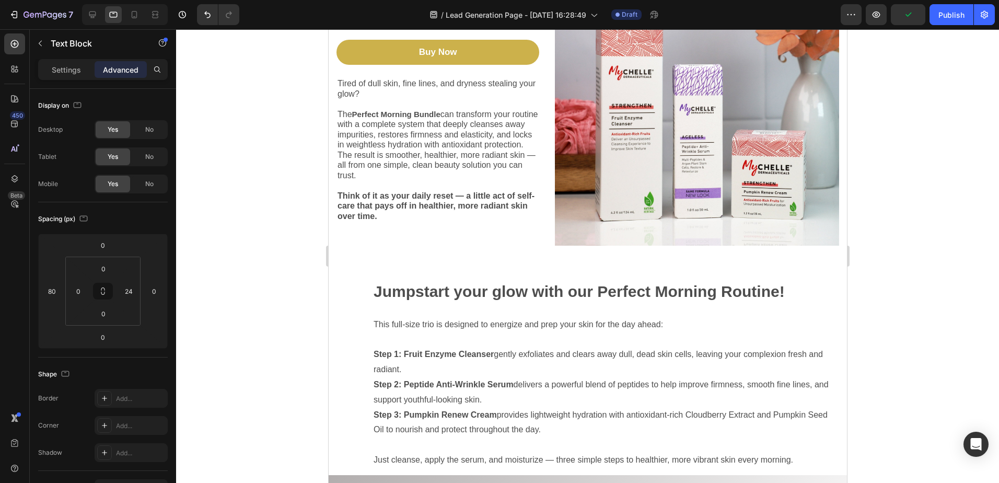
scroll to position [366, 0]
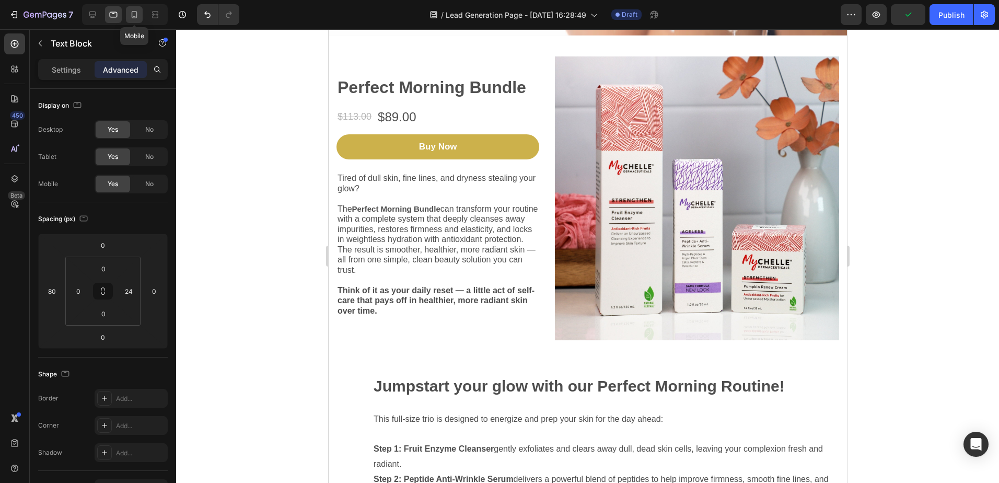
click at [134, 14] on icon at bounding box center [134, 14] width 10 height 10
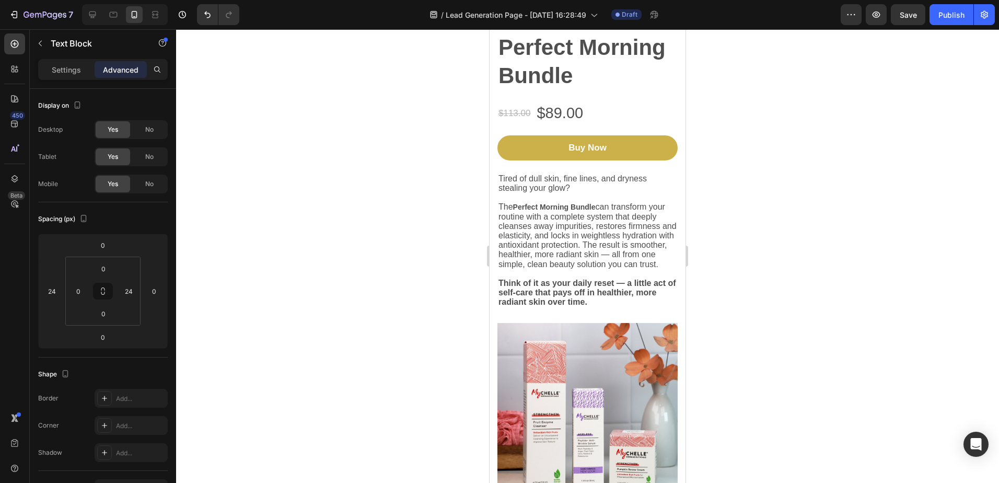
scroll to position [366, 0]
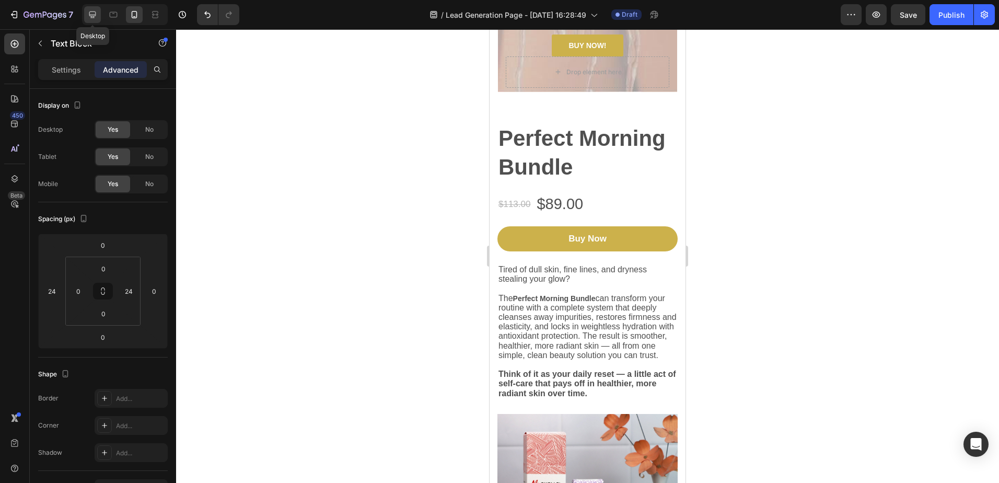
click at [93, 13] on icon at bounding box center [92, 14] width 10 height 10
type input "32"
type input "80"
type input "112"
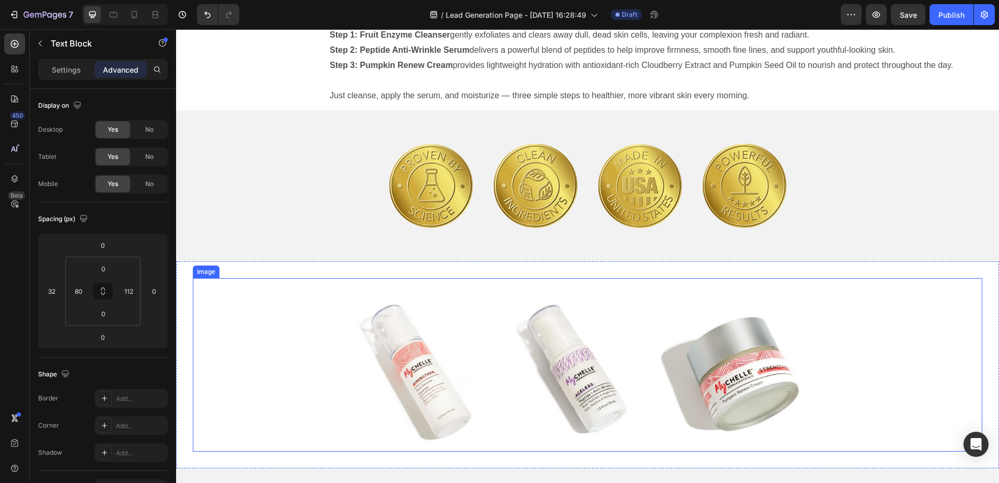
scroll to position [993, 0]
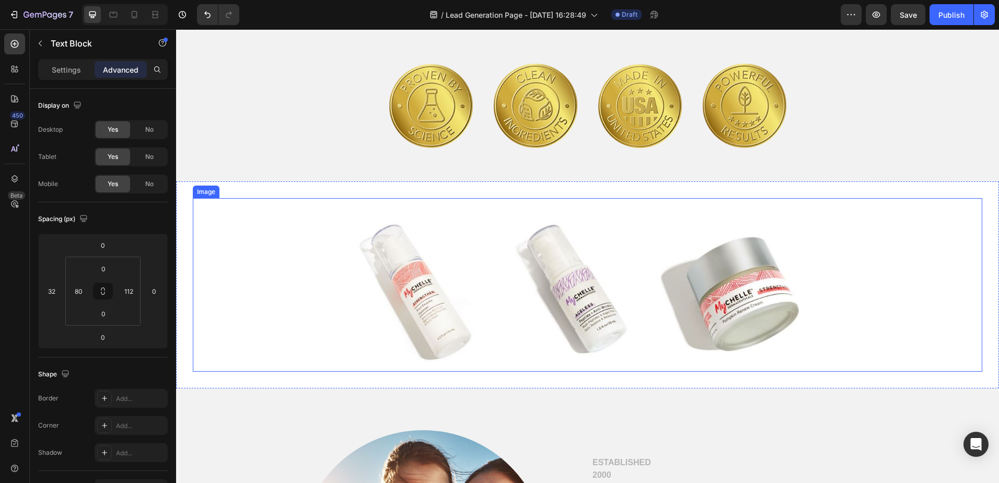
click at [291, 298] on img at bounding box center [588, 284] width 632 height 173
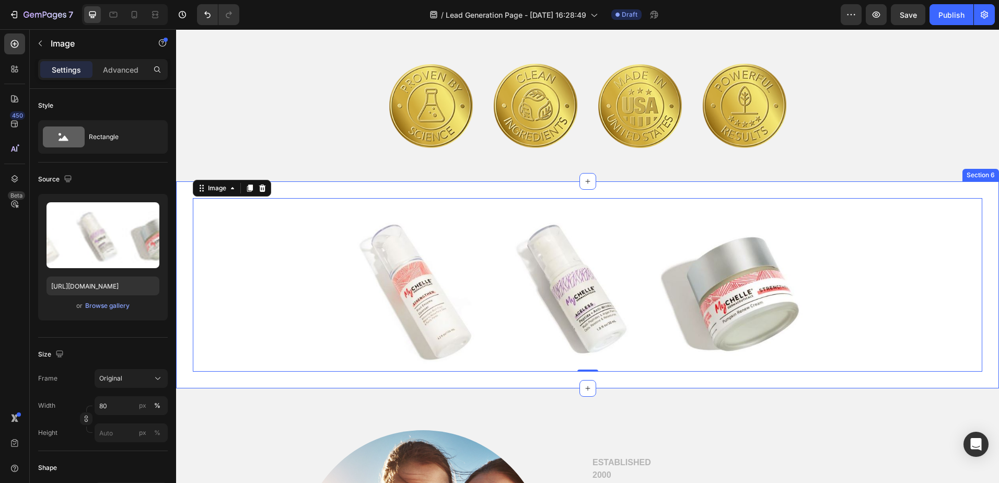
click at [181, 230] on div "Image 0 Section 6" at bounding box center [587, 284] width 823 height 207
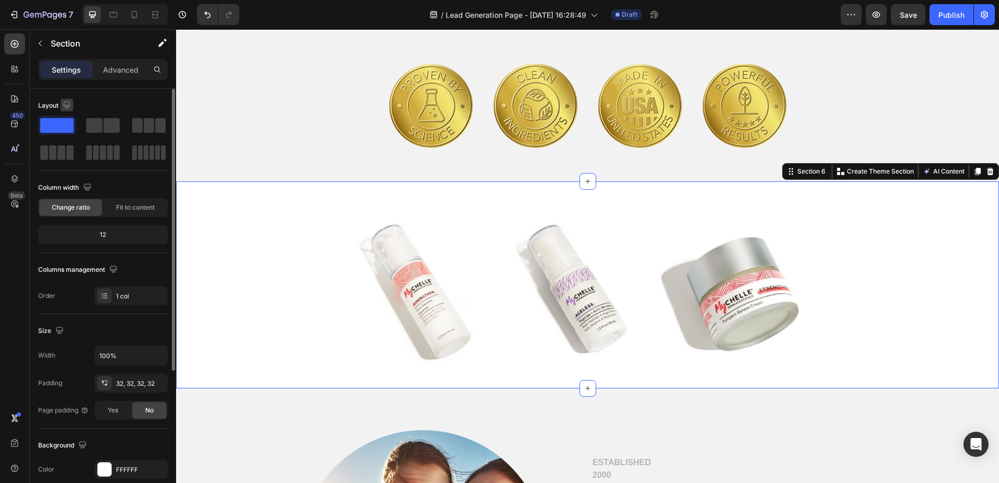
click at [64, 103] on icon "button" at bounding box center [67, 105] width 10 height 10
click at [67, 158] on icon "button" at bounding box center [69, 159] width 10 height 10
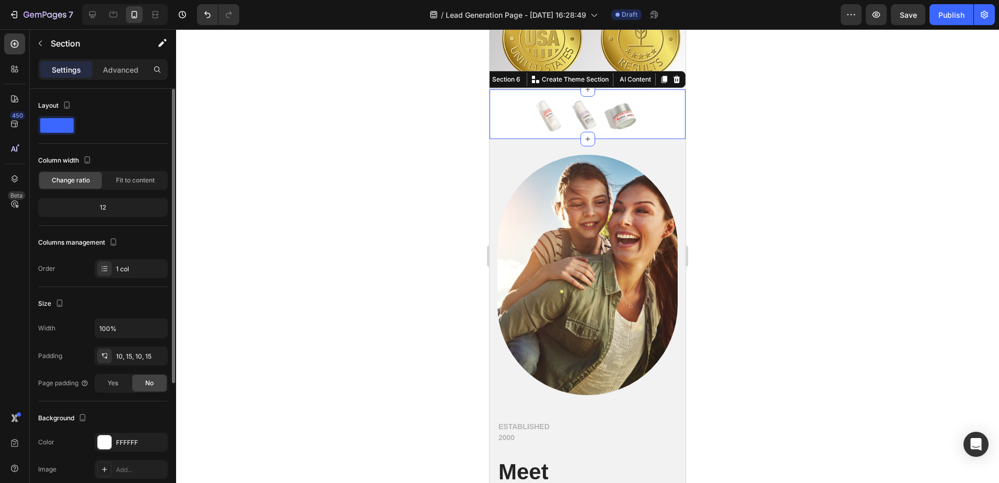
scroll to position [1158, 0]
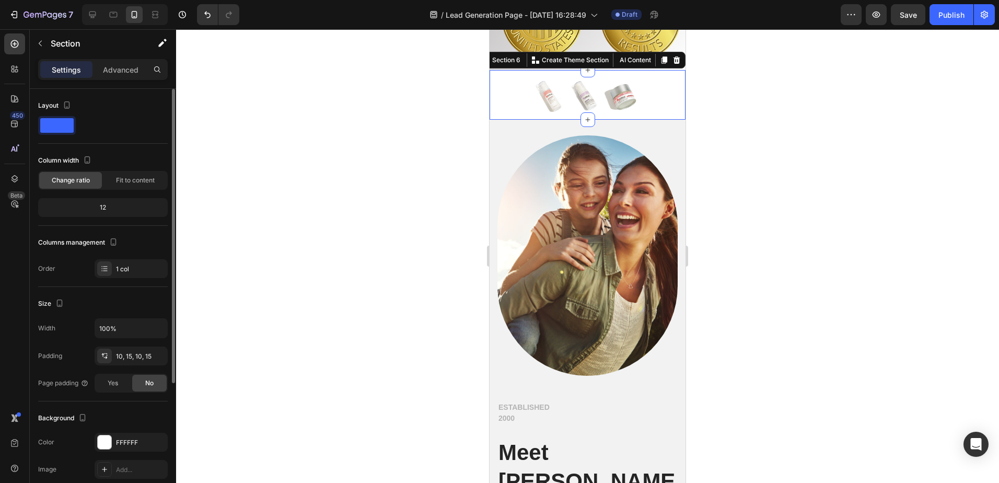
click at [493, 108] on div "Image Section 6 You can create reusable sections Create Theme Section AI Conten…" at bounding box center [587, 95] width 196 height 50
click at [120, 72] on p "Advanced" at bounding box center [121, 69] width 36 height 11
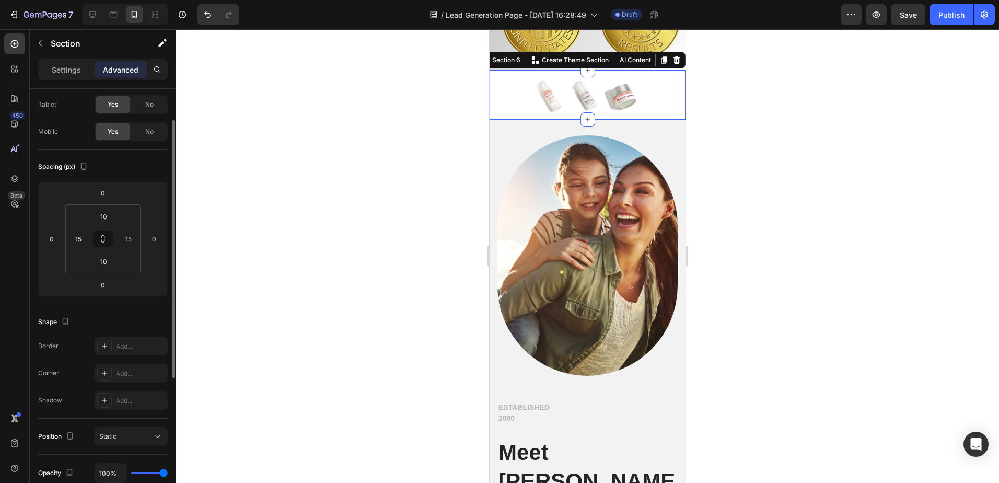
scroll to position [0, 0]
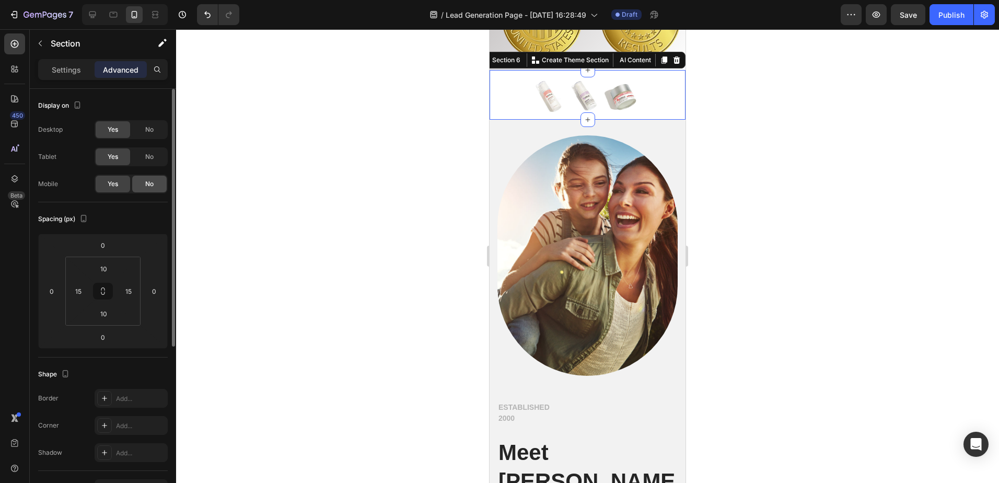
click at [151, 185] on span "No" at bounding box center [149, 183] width 8 height 9
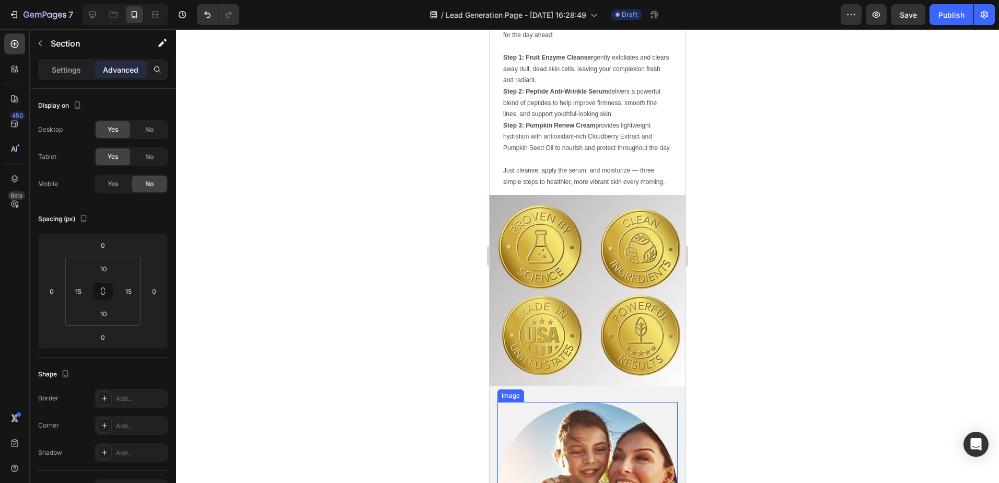
scroll to position [897, 0]
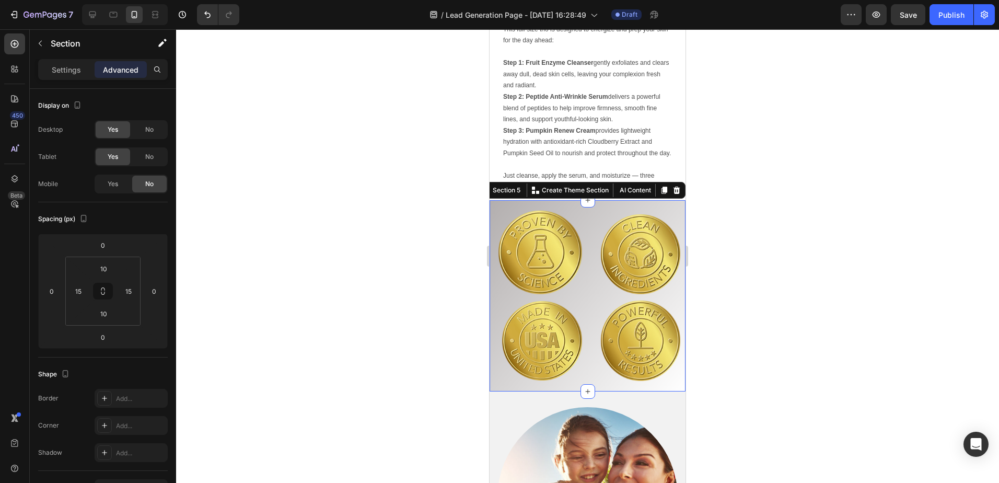
click at [537, 228] on div "Image Image Image Image Row Section 5 You can create reusable sections Create T…" at bounding box center [587, 295] width 196 height 191
click at [154, 184] on div "No" at bounding box center [149, 184] width 34 height 17
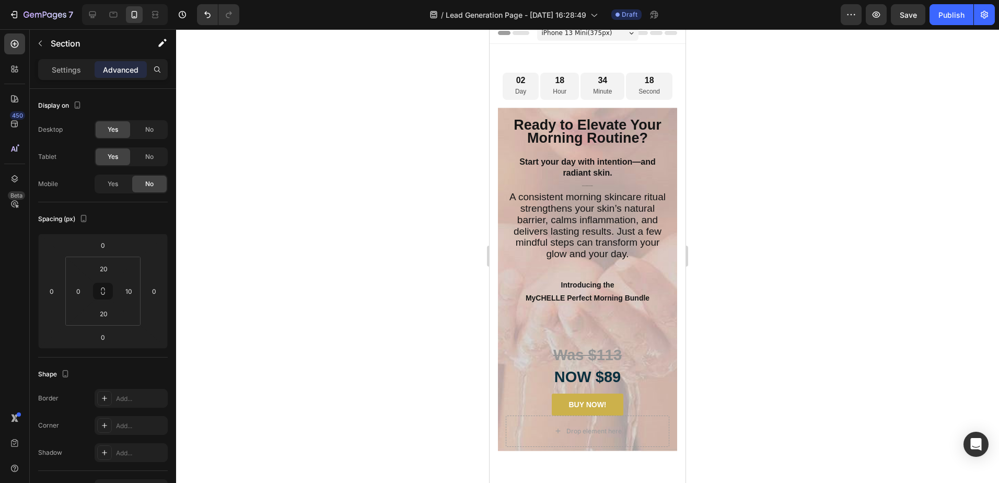
scroll to position [0, 0]
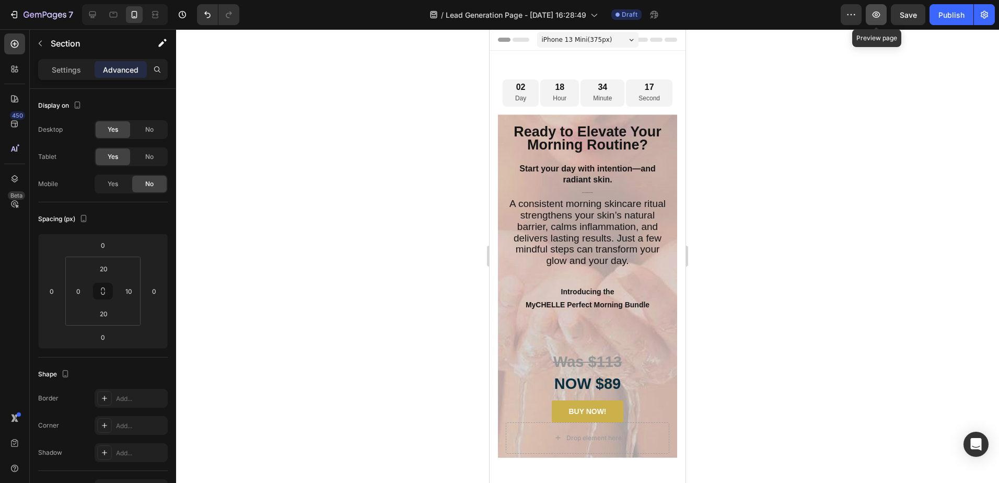
click at [881, 16] on icon "button" at bounding box center [876, 14] width 10 height 10
click at [86, 16] on div at bounding box center [92, 14] width 17 height 17
type input "64"
type input "0"
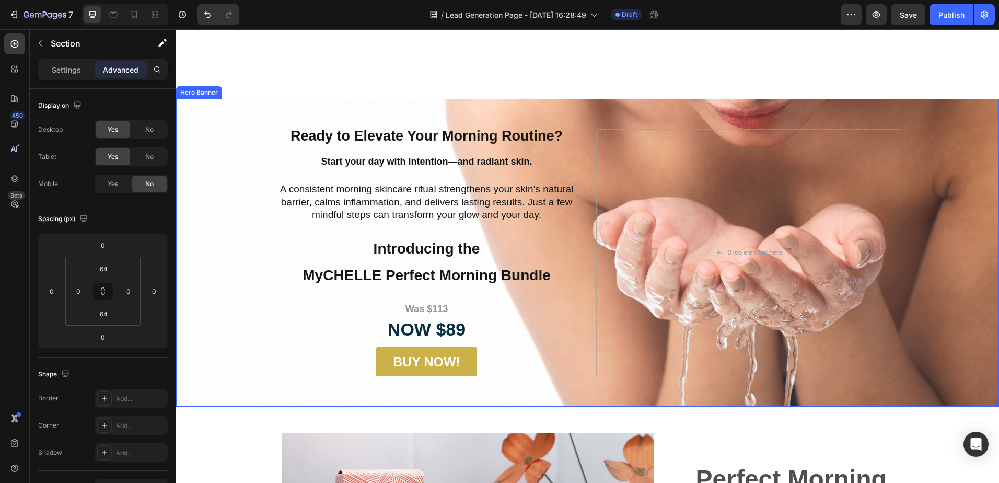
scroll to position [231, 0]
